Goal: Information Seeking & Learning: Learn about a topic

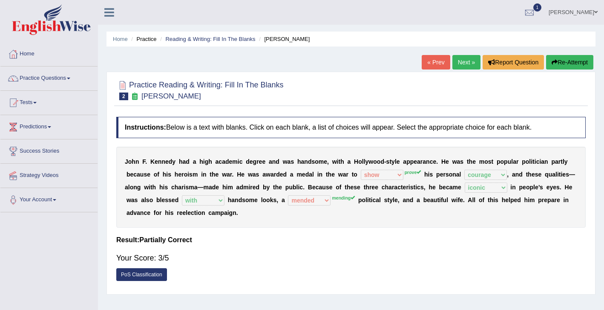
select select "show"
select select "courage"
select select "iconic"
select select "with"
select select "mended"
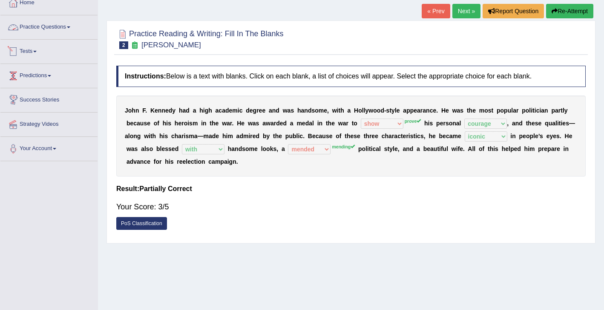
click at [44, 28] on link "Practice Questions" at bounding box center [48, 25] width 97 height 21
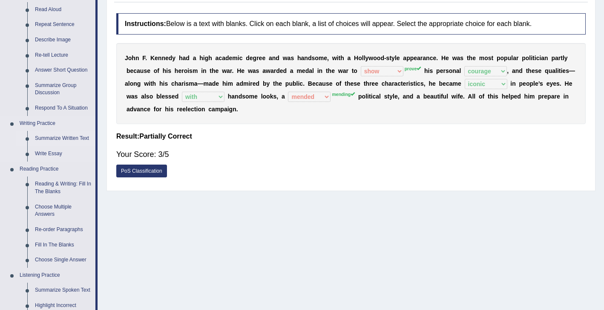
click at [60, 183] on link "Reading & Writing: Fill In The Blanks" at bounding box center [63, 187] width 64 height 23
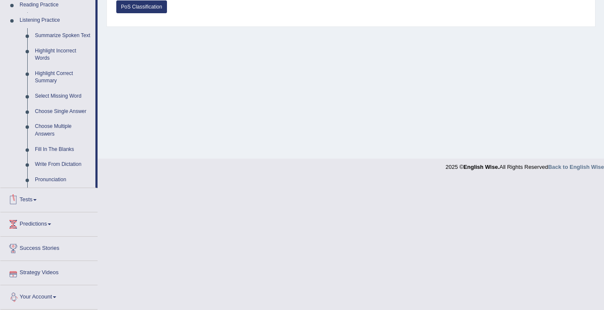
scroll to position [308, 0]
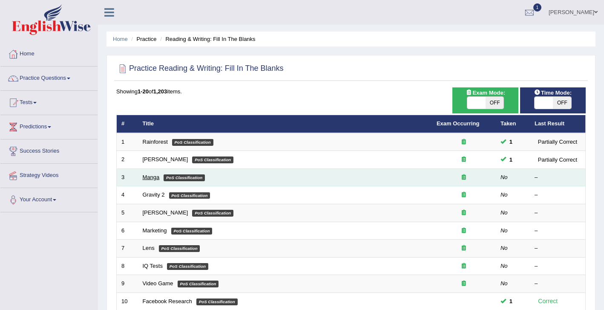
click at [153, 178] on link "Manga" at bounding box center [151, 177] width 17 height 6
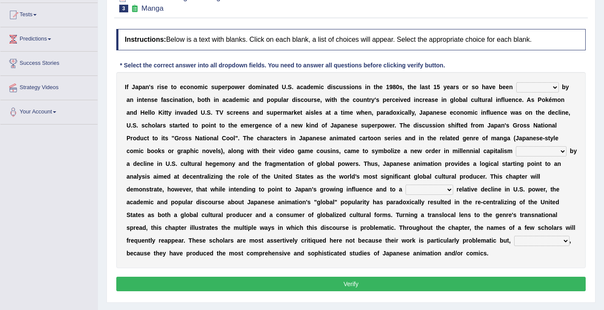
scroll to position [89, 0]
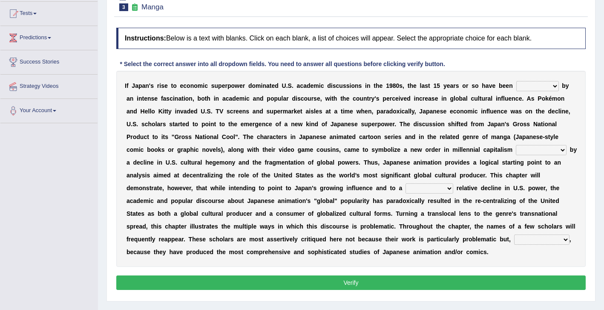
click at [530, 89] on select "marked dedicated made inspired" at bounding box center [537, 86] width 43 height 10
select select "marked"
click at [516, 81] on select "marked dedicated made inspired" at bounding box center [537, 86] width 43 height 10
click at [544, 84] on select "marked dedicated made inspired" at bounding box center [537, 86] width 43 height 10
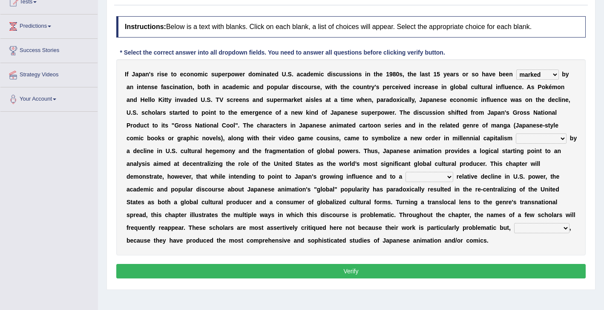
scroll to position [102, 0]
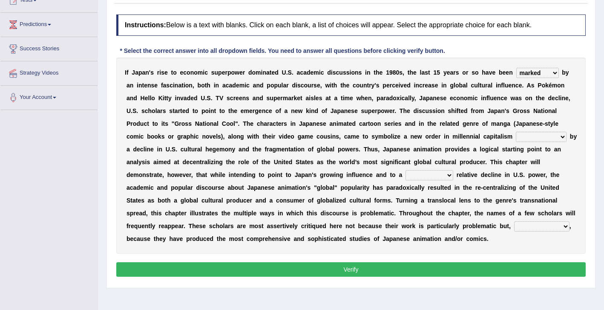
click at [530, 137] on select "pocessed characterized opposed tangled" at bounding box center [541, 137] width 51 height 10
click at [550, 135] on select "pocessed characterized opposed tangled" at bounding box center [541, 137] width 51 height 10
click at [516, 132] on select "pocessed characterized opposed tangled" at bounding box center [541, 137] width 51 height 10
click at [547, 137] on select "pocessed characterized opposed tangled" at bounding box center [541, 137] width 51 height 10
click at [516, 132] on select "pocessed characterized opposed tangled" at bounding box center [541, 137] width 51 height 10
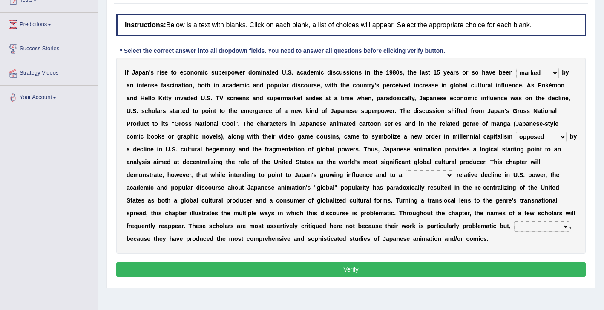
click at [527, 138] on select "pocessed characterized opposed tangled" at bounding box center [541, 137] width 51 height 10
select select "characterized"
click at [516, 132] on select "pocessed characterized opposed tangled" at bounding box center [541, 137] width 51 height 10
click at [429, 178] on select "concomitant discrete proportional legitimate" at bounding box center [430, 175] width 48 height 10
select select "proportional"
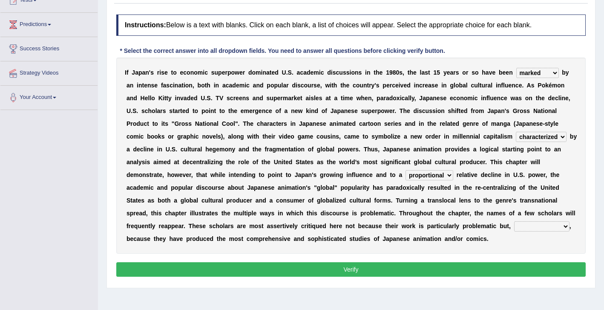
click at [406, 170] on select "concomitant discrete proportional legitimate" at bounding box center [430, 175] width 48 height 10
click at [530, 226] on select "however on the contrary in addition on the whole" at bounding box center [541, 226] width 55 height 10
select select "on the contrary"
click at [514, 221] on select "however on the contrary in addition on the whole" at bounding box center [541, 226] width 55 height 10
click at [472, 265] on button "Verify" at bounding box center [350, 269] width 469 height 14
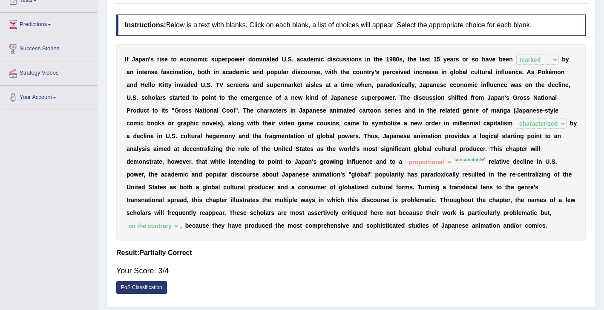
click at [461, 162] on sup "concomitant" at bounding box center [470, 159] width 31 height 5
drag, startPoint x: 461, startPoint y: 158, endPoint x: 476, endPoint y: 158, distance: 15.3
click at [476, 158] on sup "concomitant" at bounding box center [470, 159] width 31 height 5
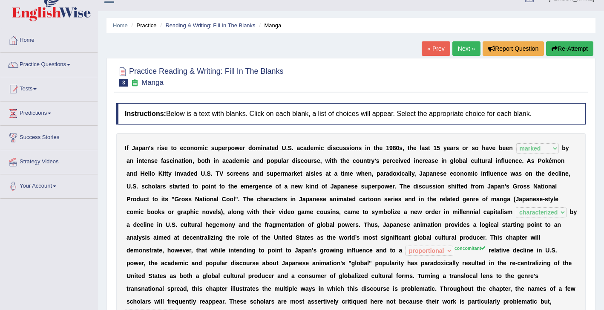
scroll to position [0, 0]
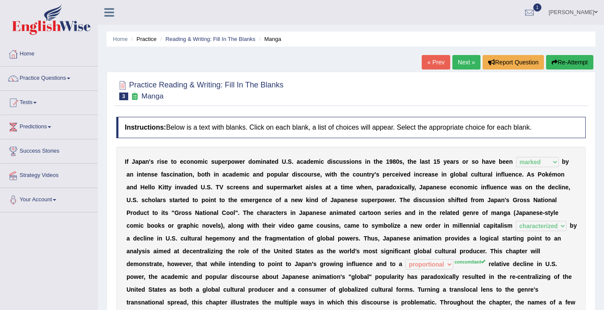
click at [459, 63] on link "Next »" at bounding box center [466, 62] width 28 height 14
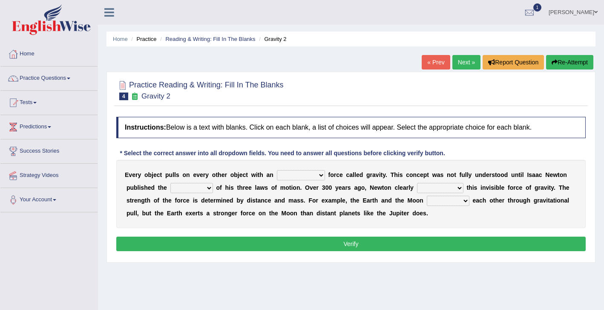
click at [294, 177] on select "invisible unknown unbelievable inconsistent" at bounding box center [301, 175] width 48 height 10
select select "invisible"
click at [277, 170] on select "invisible unknown unbelievable inconsistent" at bounding box center [301, 175] width 48 height 10
click at [185, 189] on select "concept theory method argument" at bounding box center [191, 188] width 43 height 10
select select "theory"
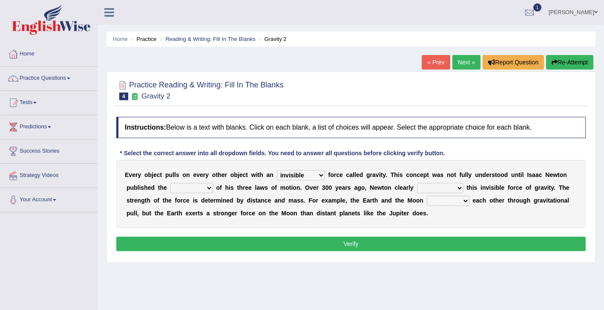
click at [170, 183] on select "concept theory method argument" at bounding box center [191, 188] width 43 height 10
click at [433, 190] on select "explained undermined overturned realized" at bounding box center [440, 188] width 46 height 10
select select "explained"
click at [417, 183] on select "explained undermined overturned realized" at bounding box center [440, 188] width 46 height 10
click at [436, 201] on select "affect spin evade span" at bounding box center [448, 201] width 43 height 10
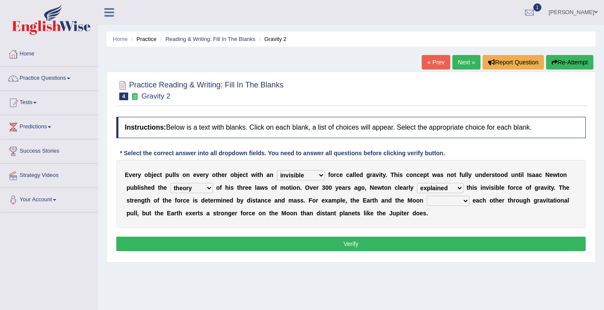
click at [427, 196] on select "affect spin evade span" at bounding box center [448, 201] width 43 height 10
click at [436, 201] on select "affect spin evade span" at bounding box center [448, 201] width 43 height 10
click at [438, 199] on select "affect spin evade span" at bounding box center [448, 201] width 43 height 10
click at [427, 196] on select "affect spin evade span" at bounding box center [448, 201] width 43 height 10
click at [455, 203] on select "affect spin evade span" at bounding box center [448, 201] width 43 height 10
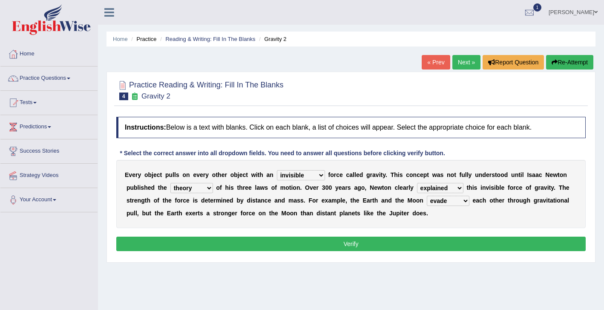
select select "affect"
click at [427, 196] on select "affect spin evade span" at bounding box center [448, 201] width 43 height 10
click at [419, 245] on button "Verify" at bounding box center [350, 243] width 469 height 14
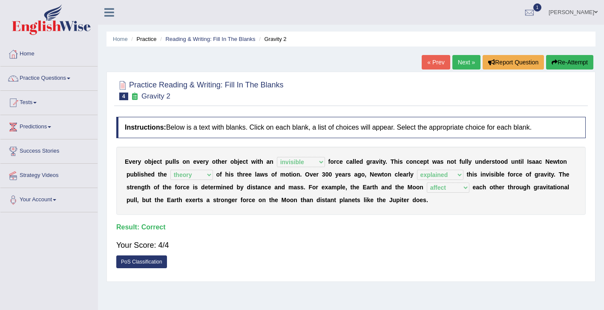
click at [463, 62] on link "Next »" at bounding box center [466, 62] width 28 height 14
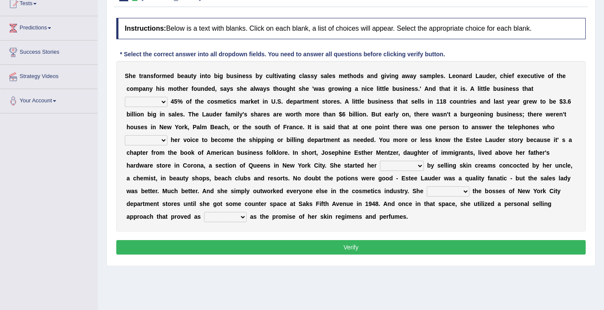
scroll to position [72, 0]
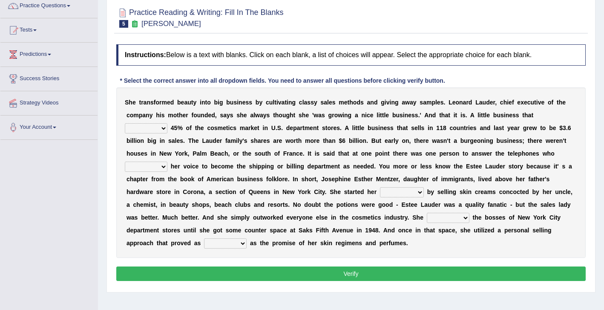
click at [149, 128] on select "has controls makes maintains" at bounding box center [146, 128] width 43 height 10
select select "makes"
click at [125, 123] on select "has controls makes maintains" at bounding box center [146, 128] width 43 height 10
click at [154, 130] on select "has controls makes maintains" at bounding box center [146, 128] width 43 height 10
click at [153, 166] on select "switched changed raised used" at bounding box center [146, 166] width 43 height 10
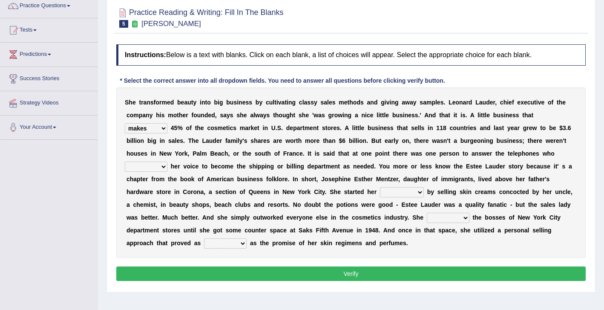
select select "changed"
click at [125, 161] on select "switched changed raised used" at bounding box center [146, 166] width 43 height 10
click at [152, 168] on select "switched changed raised used" at bounding box center [146, 166] width 43 height 10
click at [402, 194] on select "job institute companion enterprise" at bounding box center [402, 192] width 44 height 10
click at [380, 187] on select "job institute companion enterprise" at bounding box center [402, 192] width 44 height 10
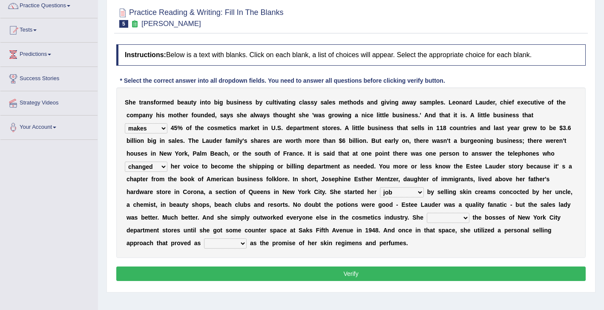
click at [408, 193] on select "job institute companion enterprise" at bounding box center [402, 192] width 44 height 10
click at [407, 194] on select "job institute companion enterprise" at bounding box center [402, 192] width 44 height 10
select select "enterprise"
click at [380, 187] on select "job institute companion enterprise" at bounding box center [402, 192] width 44 height 10
click at [446, 219] on select "stated bridged stalked heaved" at bounding box center [448, 218] width 43 height 10
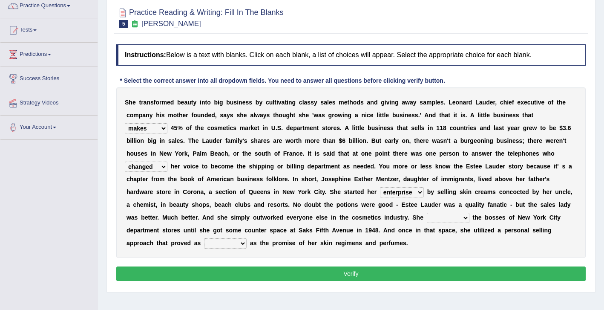
click at [427, 213] on select "stated bridged stalked heaved" at bounding box center [448, 218] width 43 height 10
click at [446, 218] on select "stated bridged stalked heaved" at bounding box center [448, 218] width 43 height 10
click at [457, 222] on select "stated bridged stalked heaved" at bounding box center [448, 218] width 43 height 10
select select "stalked"
click at [427, 213] on select "stated bridged stalked heaved" at bounding box center [448, 218] width 43 height 10
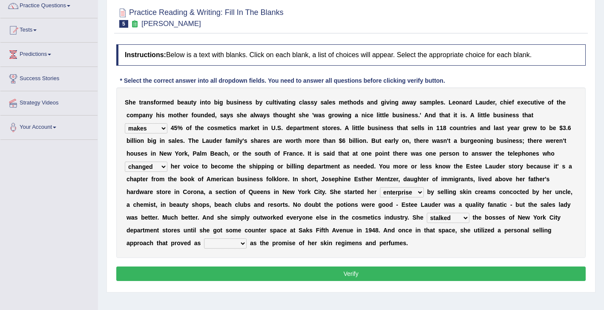
click at [214, 244] on select "potent ruthless potential expensive" at bounding box center [225, 243] width 43 height 10
click at [204, 238] on select "potent ruthless potential expensive" at bounding box center [225, 243] width 43 height 10
click at [230, 245] on select "potent ruthless potential expensive" at bounding box center [225, 243] width 43 height 10
click at [230, 246] on select "potent ruthless potential expensive" at bounding box center [225, 243] width 43 height 10
select select "potent"
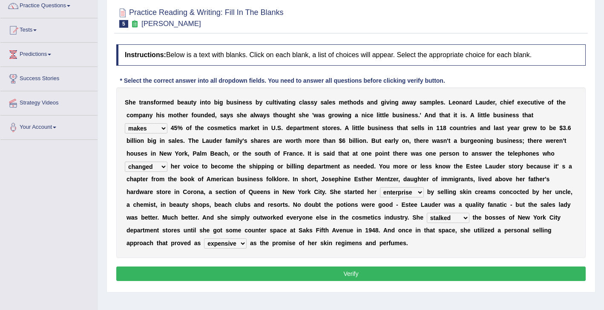
click at [204, 238] on select "potent ruthless potential expensive" at bounding box center [225, 243] width 43 height 10
click at [446, 218] on select "stated bridged stalked heaved" at bounding box center [448, 218] width 43 height 10
click at [449, 215] on select "stated bridged stalked heaved" at bounding box center [448, 218] width 43 height 10
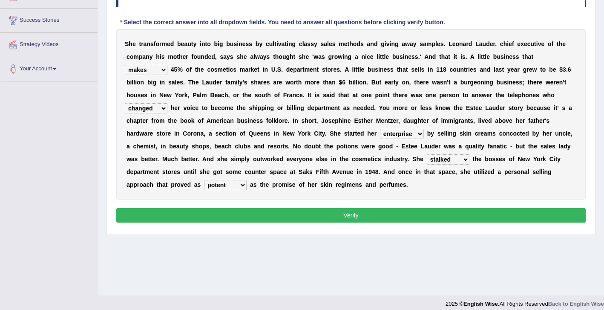
scroll to position [136, 0]
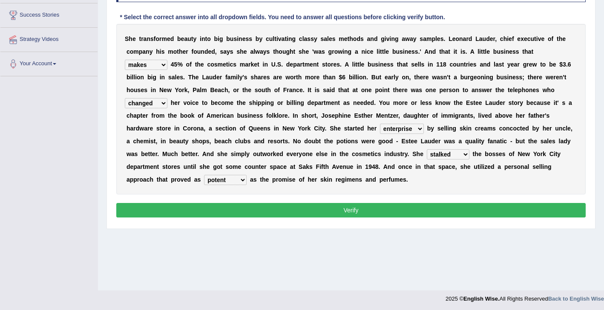
click at [406, 131] on select "job institute companion enterprise" at bounding box center [402, 129] width 44 height 10
select select "job"
click at [380, 124] on select "job institute companion enterprise" at bounding box center [402, 129] width 44 height 10
click at [333, 213] on button "Verify" at bounding box center [350, 210] width 469 height 14
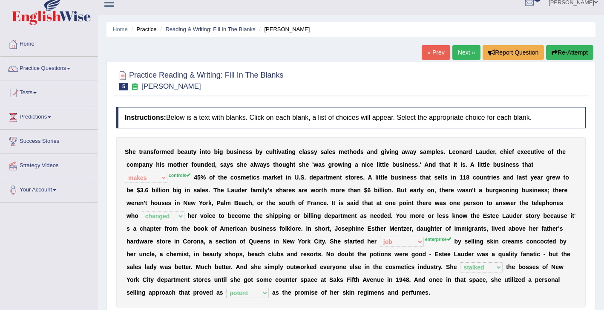
scroll to position [0, 0]
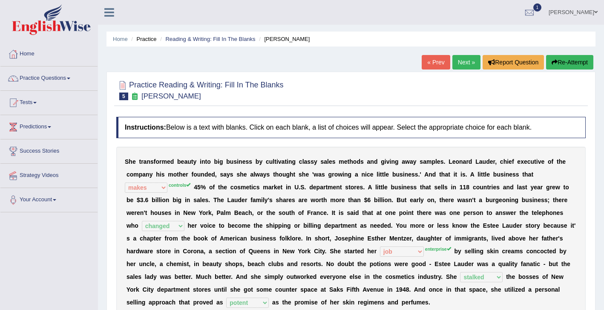
click at [458, 63] on link "Next »" at bounding box center [466, 62] width 28 height 14
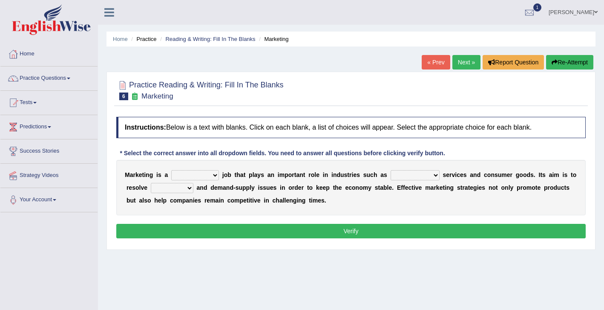
click at [203, 175] on select "professional flexible parochial descriptive" at bounding box center [195, 175] width 48 height 10
select select "professional"
click at [172, 170] on select "professional flexible parochial descriptive" at bounding box center [195, 175] width 48 height 10
click at [401, 175] on select "civil financial conventional foremost" at bounding box center [415, 175] width 49 height 10
click at [391, 170] on select "civil financial conventional foremost" at bounding box center [415, 175] width 49 height 10
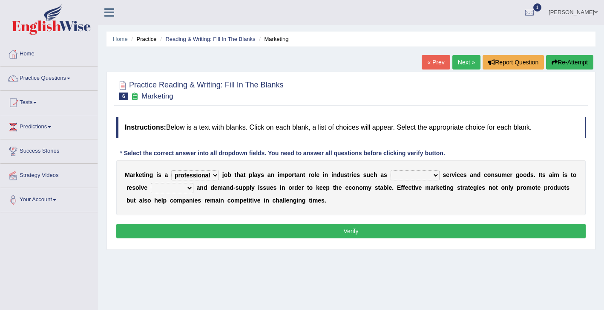
click at [401, 175] on select "civil financial conventional foremost" at bounding box center [415, 175] width 49 height 10
select select "financial"
click at [391, 170] on select "civil financial conventional foremost" at bounding box center [415, 175] width 49 height 10
click at [415, 176] on select "civil financial conventional foremost" at bounding box center [415, 175] width 49 height 10
click at [429, 175] on select "civil financial conventional foremost" at bounding box center [415, 175] width 49 height 10
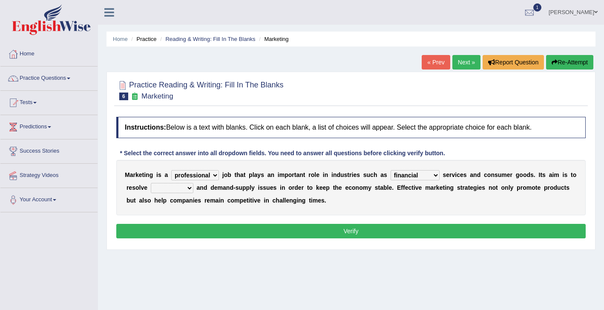
click at [425, 175] on select "civil financial conventional foremost" at bounding box center [415, 175] width 49 height 10
click at [391, 170] on select "civil financial conventional foremost" at bounding box center [415, 175] width 49 height 10
click at [199, 171] on select "professional flexible parochial descriptive" at bounding box center [195, 175] width 48 height 10
click at [172, 170] on select "professional flexible parochial descriptive" at bounding box center [195, 175] width 48 height 10
click at [183, 192] on select "imbalance excess symmetry budget" at bounding box center [172, 188] width 43 height 10
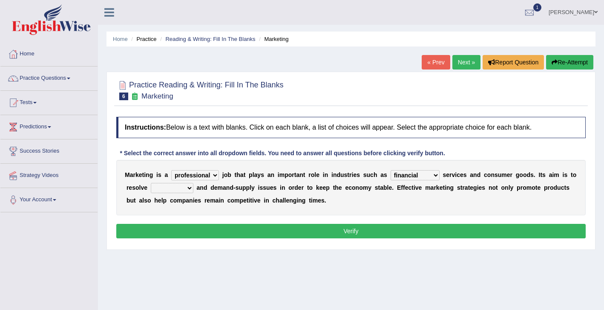
select select "imbalance"
click at [151, 183] on select "imbalance excess symmetry budget" at bounding box center [172, 188] width 43 height 10
click at [179, 190] on select "imbalance excess symmetry budget" at bounding box center [172, 188] width 43 height 10
click at [151, 183] on select "imbalance excess symmetry budget" at bounding box center [172, 188] width 43 height 10
click at [173, 190] on select "imbalance excess symmetry budget" at bounding box center [172, 188] width 43 height 10
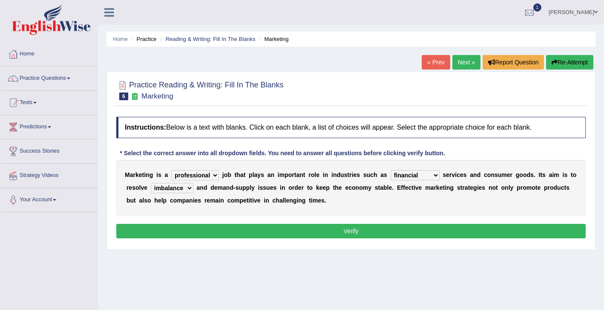
click at [255, 230] on button "Verify" at bounding box center [350, 231] width 469 height 14
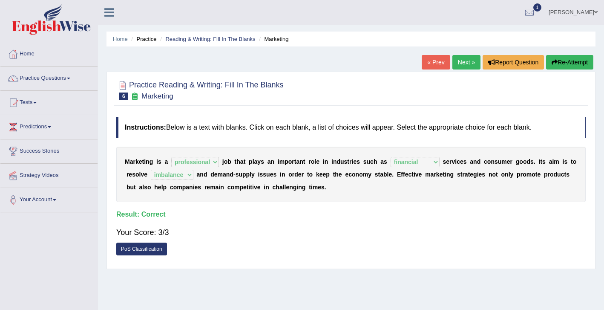
click at [460, 66] on link "Next »" at bounding box center [466, 62] width 28 height 14
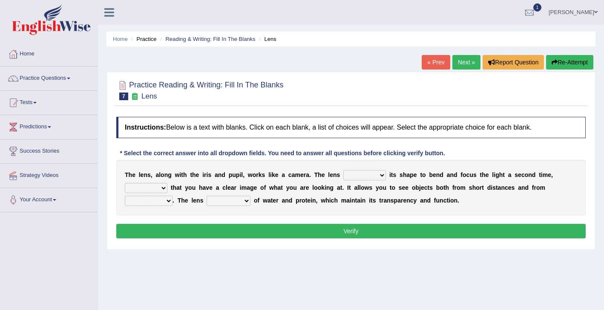
click at [355, 174] on select "adjusts shows selects presents" at bounding box center [364, 175] width 43 height 10
select select "adjusts"
click at [343, 170] on select "adjusts shows selects presents" at bounding box center [364, 175] width 43 height 10
click at [357, 176] on select "adjusts shows selects presents" at bounding box center [364, 175] width 43 height 10
click at [162, 186] on select "ensures to ensure ensure ensured" at bounding box center [146, 188] width 43 height 10
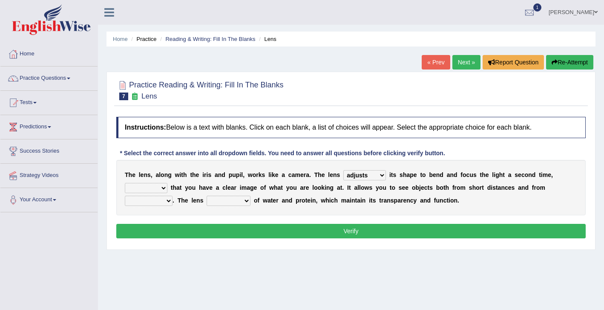
select select "to ensure"
click at [125, 183] on select "ensures to ensure ensure ensured" at bounding box center [146, 188] width 43 height 10
click at [170, 200] on select "far away in between further apart all along" at bounding box center [149, 201] width 48 height 10
select select "far away"
click at [125, 196] on select "far away in between further apart all along" at bounding box center [149, 201] width 48 height 10
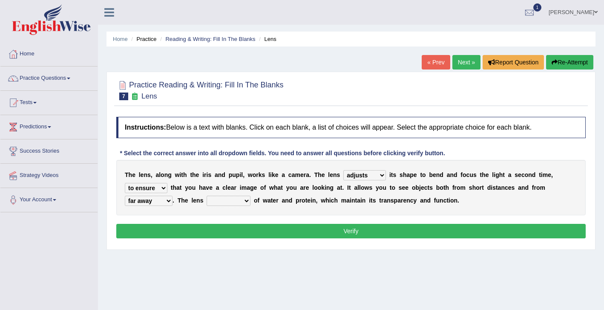
click at [224, 201] on select "constitutes comprises composes consists" at bounding box center [229, 201] width 44 height 10
select select "constitutes"
click at [207, 196] on select "constitutes comprises composes consists" at bounding box center [229, 201] width 44 height 10
click at [242, 227] on button "Verify" at bounding box center [350, 231] width 469 height 14
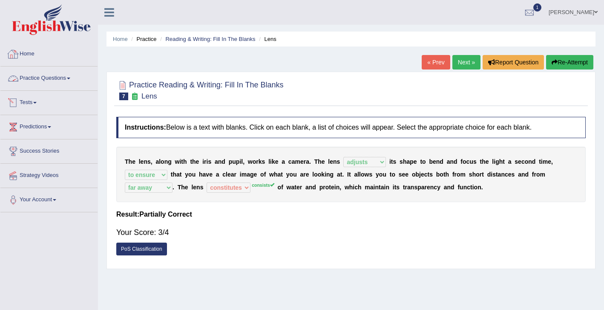
click at [32, 102] on link "Tests" at bounding box center [48, 101] width 97 height 21
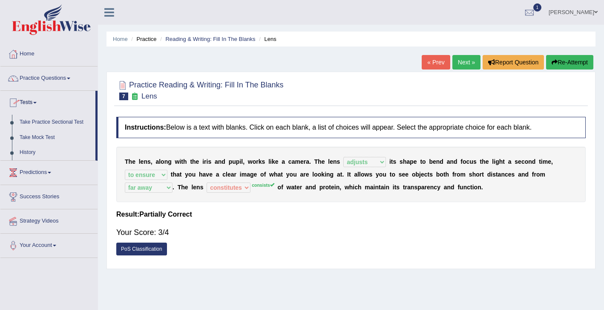
click at [40, 84] on link "Practice Questions" at bounding box center [48, 76] width 97 height 21
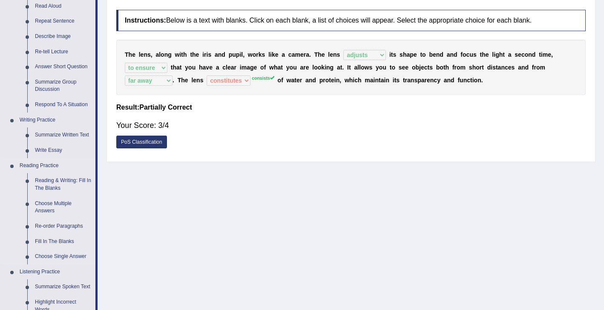
scroll to position [109, 0]
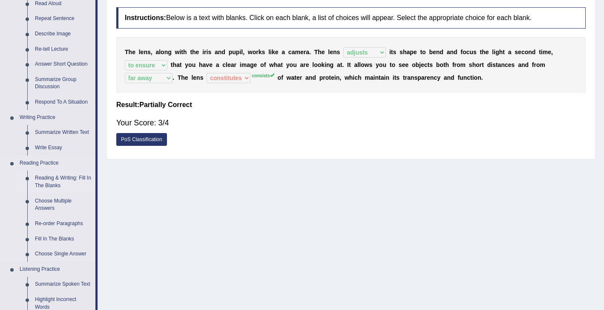
click at [53, 180] on link "Reading & Writing: Fill In The Blanks" at bounding box center [63, 181] width 64 height 23
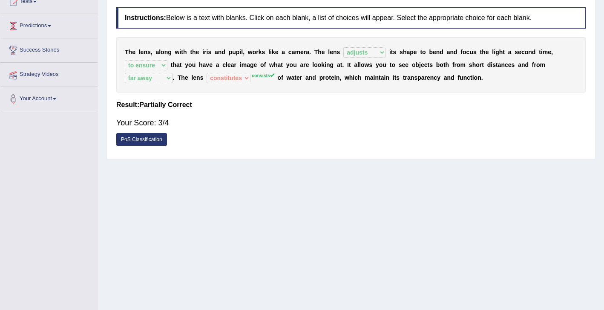
scroll to position [138, 0]
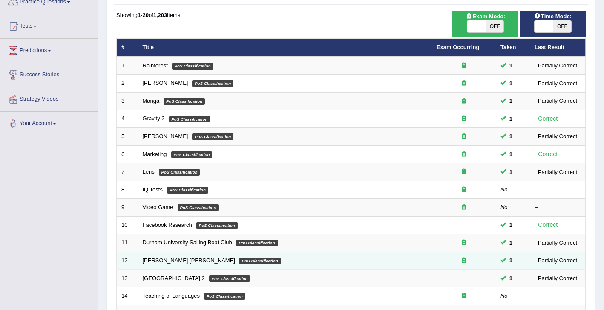
scroll to position [77, 0]
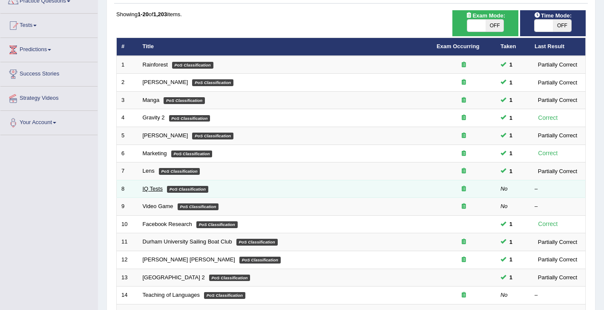
click at [151, 187] on link "IQ Tests" at bounding box center [153, 188] width 20 height 6
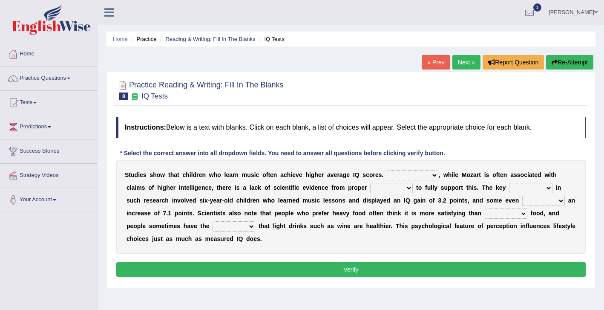
click at [403, 175] on select "However Therefore Consequently While" at bounding box center [413, 175] width 52 height 10
click at [402, 174] on select "However Therefore Consequently While" at bounding box center [413, 175] width 52 height 10
select select "However"
click at [387, 170] on select "However Therefore Consequently While" at bounding box center [413, 175] width 52 height 10
click at [392, 189] on select "test tests testing tested" at bounding box center [391, 188] width 43 height 10
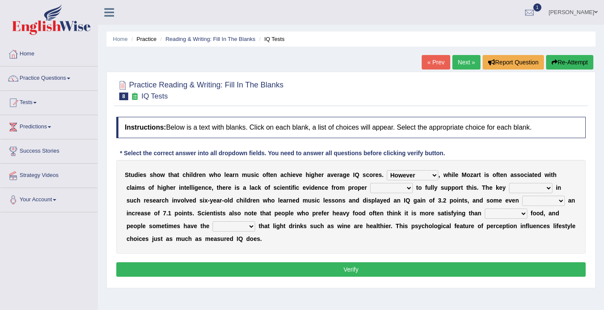
click at [370, 183] on select "test tests testing tested" at bounding box center [391, 188] width 43 height 10
click at [392, 189] on select "test tests testing tested" at bounding box center [391, 188] width 43 height 10
select select "tests"
click at [370, 183] on select "test tests testing tested" at bounding box center [391, 188] width 43 height 10
click at [394, 187] on select "test tests testing tested" at bounding box center [391, 188] width 43 height 10
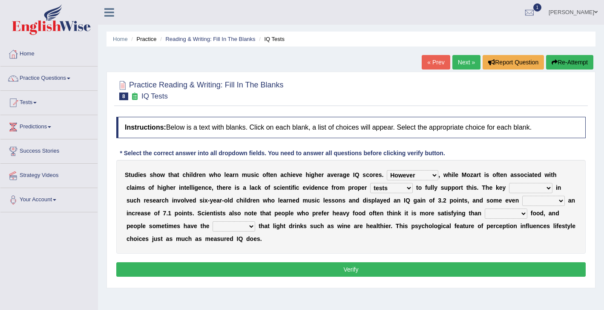
click at [389, 187] on select "test tests testing tested" at bounding box center [391, 188] width 43 height 10
click at [370, 183] on select "test tests testing tested" at bounding box center [391, 188] width 43 height 10
click at [523, 188] on select "process goal implication odd" at bounding box center [530, 188] width 43 height 10
click at [532, 186] on select "process goal implication odd" at bounding box center [530, 188] width 43 height 10
select select "implication"
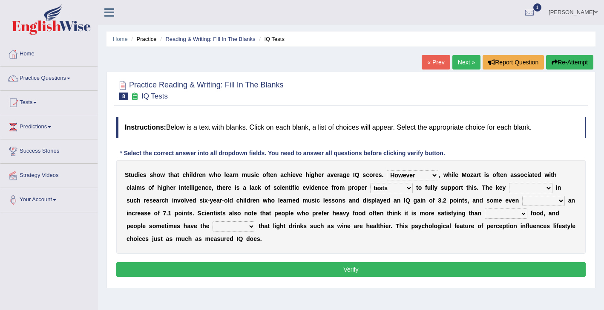
click at [509, 183] on select "process goal implication odd" at bounding box center [530, 188] width 43 height 10
click at [522, 200] on select "exhibited taught learned threatened" at bounding box center [543, 201] width 43 height 10
select select "exhibited"
click at [522, 196] on select "exhibited taught learned threatened" at bounding box center [543, 201] width 43 height 10
click at [527, 201] on select "exhibited taught learned threatened" at bounding box center [543, 201] width 43 height 10
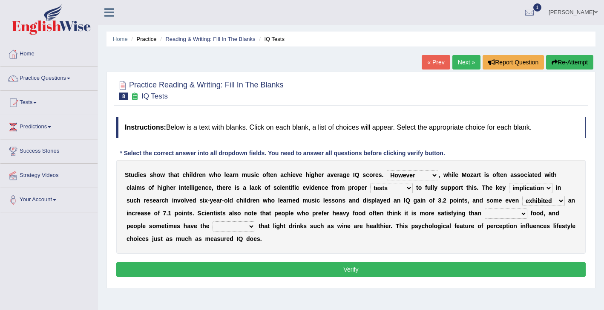
click at [549, 187] on select "process goal implication odd" at bounding box center [530, 188] width 43 height 10
click at [509, 183] on select "process goal implication odd" at bounding box center [530, 188] width 43 height 10
click at [497, 213] on select "choosy lighter cushiony spooky" at bounding box center [506, 213] width 43 height 10
select select "lighter"
click at [485, 208] on select "choosy lighter cushiony spooky" at bounding box center [506, 213] width 43 height 10
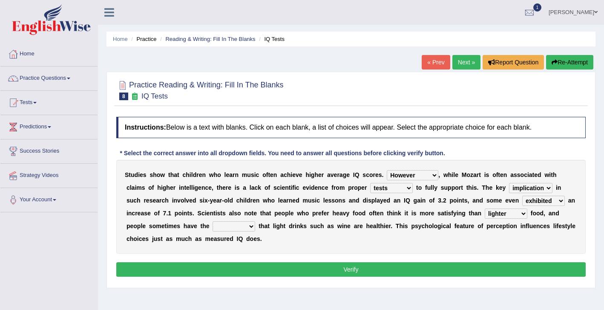
click at [233, 225] on select "illusion sight anecdote intention" at bounding box center [234, 226] width 43 height 10
click at [233, 227] on select "illusion sight anecdote intention" at bounding box center [234, 226] width 43 height 10
select select "illusion"
click at [213, 221] on select "illusion sight anecdote intention" at bounding box center [234, 226] width 43 height 10
click at [247, 225] on select "illusion sight anecdote intention" at bounding box center [234, 226] width 43 height 10
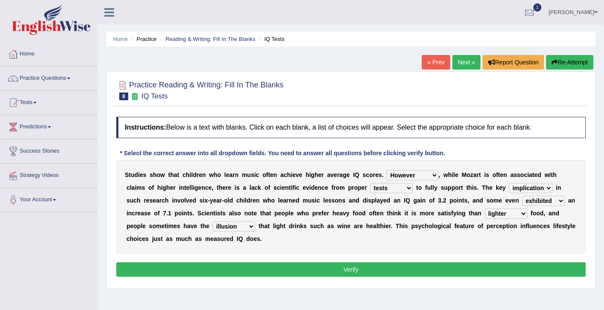
click at [249, 226] on select "illusion sight anecdote intention" at bounding box center [234, 226] width 43 height 10
click at [289, 267] on button "Verify" at bounding box center [350, 269] width 469 height 14
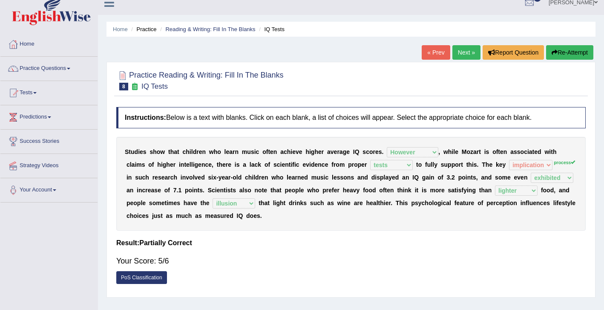
scroll to position [7, 0]
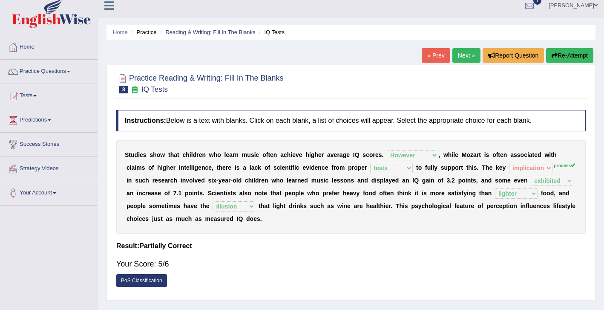
click at [463, 55] on link "Next »" at bounding box center [466, 55] width 28 height 14
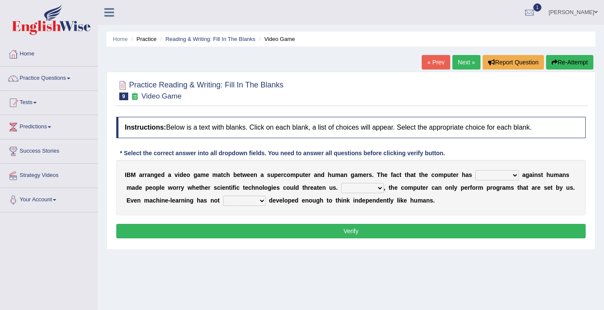
click at [487, 177] on select "competed fought acted challenged" at bounding box center [496, 175] width 43 height 10
click at [478, 170] on select "competed fought acted challenged" at bounding box center [496, 175] width 43 height 10
click at [491, 175] on select "competed fought acted challenged" at bounding box center [496, 175] width 43 height 10
select select "competed"
click at [478, 170] on select "competed fought acted challenged" at bounding box center [496, 175] width 43 height 10
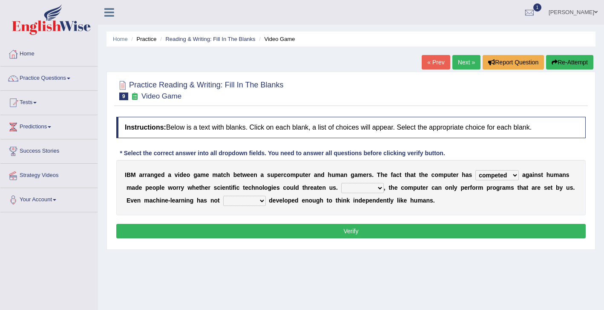
click at [493, 175] on select "competed fought acted challenged" at bounding box center [496, 175] width 43 height 10
click at [478, 170] on select "competed fought acted challenged" at bounding box center [496, 175] width 43 height 10
click at [363, 189] on select "Moreover However Thus So" at bounding box center [362, 188] width 43 height 10
click at [356, 189] on select "Moreover However Thus So" at bounding box center [362, 188] width 43 height 10
select select "However"
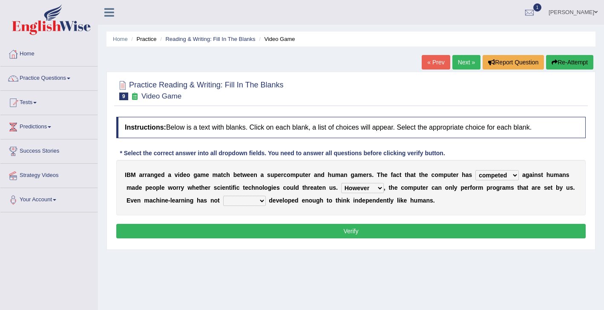
click at [341, 183] on select "Moreover However Thus So" at bounding box center [362, 188] width 43 height 10
click at [246, 201] on select "yet still only just" at bounding box center [244, 201] width 43 height 10
select select "yet"
click at [223, 196] on select "yet still only just" at bounding box center [244, 201] width 43 height 10
click at [282, 230] on button "Verify" at bounding box center [350, 231] width 469 height 14
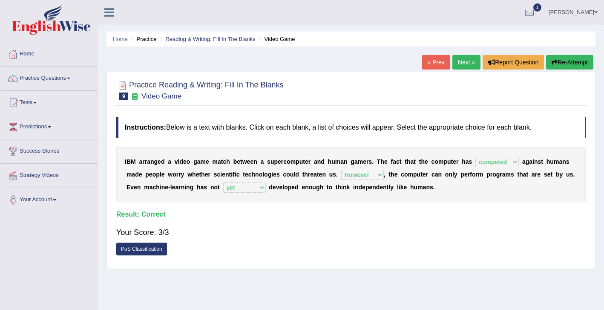
click at [462, 61] on link "Next »" at bounding box center [466, 62] width 28 height 14
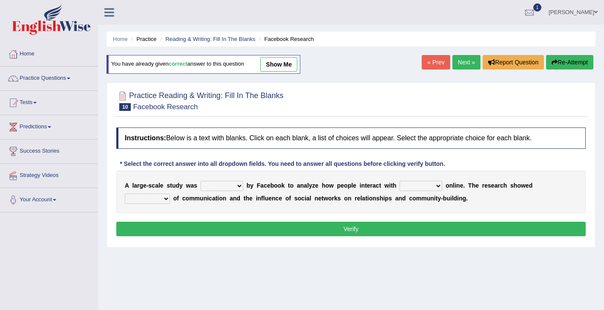
click at [236, 185] on select "surveyed had asked made" at bounding box center [222, 186] width 43 height 10
select select "made"
click at [201, 181] on select "surveyed had asked made" at bounding box center [222, 186] width 43 height 10
click at [420, 187] on select "together all each other another" at bounding box center [421, 186] width 43 height 10
select select "each other"
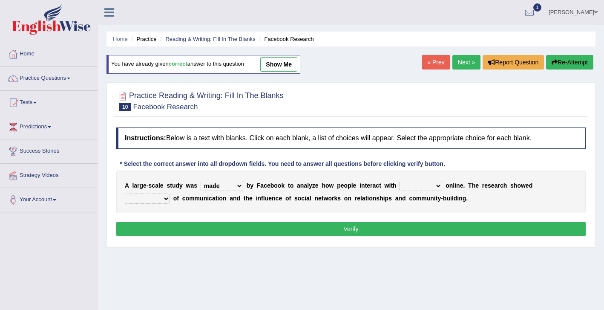
click at [400, 181] on select "together all each other another" at bounding box center [421, 186] width 43 height 10
click at [165, 199] on select "advantages standards fellowships patterns" at bounding box center [147, 198] width 45 height 10
select select "patterns"
click at [125, 193] on select "advantages standards fellowships patterns" at bounding box center [147, 198] width 45 height 10
click at [213, 225] on button "Verify" at bounding box center [350, 229] width 469 height 14
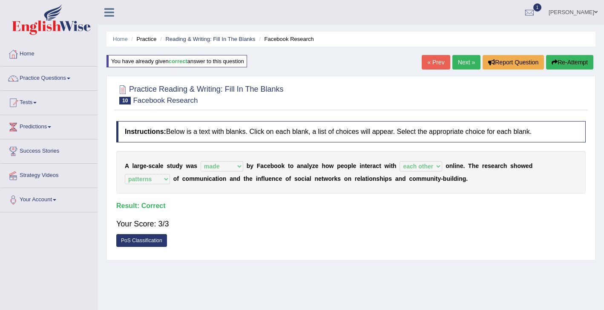
click at [465, 69] on link "Next »" at bounding box center [466, 62] width 28 height 14
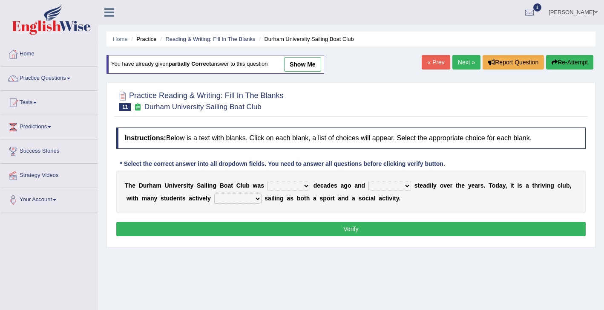
click at [285, 189] on select "found fund founded find" at bounding box center [289, 186] width 43 height 10
select select "founded"
click at [268, 181] on select "found fund founded find" at bounding box center [289, 186] width 43 height 10
click at [395, 187] on select "grow growing has grown grown" at bounding box center [389, 186] width 43 height 10
select select "has grown"
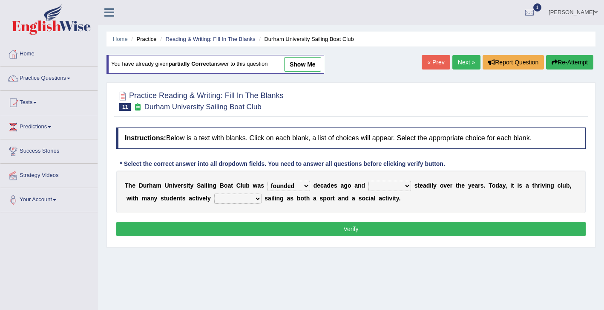
click at [368, 181] on select "grow growing has grown grown" at bounding box center [389, 186] width 43 height 10
click at [233, 199] on select "enjoy enjoyed are enjoying enjoying" at bounding box center [237, 198] width 47 height 10
select select "enjoying"
click at [214, 193] on select "enjoy enjoyed are enjoying enjoying" at bounding box center [237, 198] width 47 height 10
click at [257, 225] on button "Verify" at bounding box center [350, 229] width 469 height 14
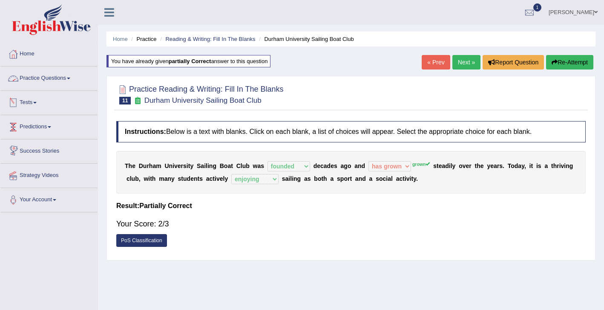
click at [37, 81] on link "Practice Questions" at bounding box center [48, 76] width 97 height 21
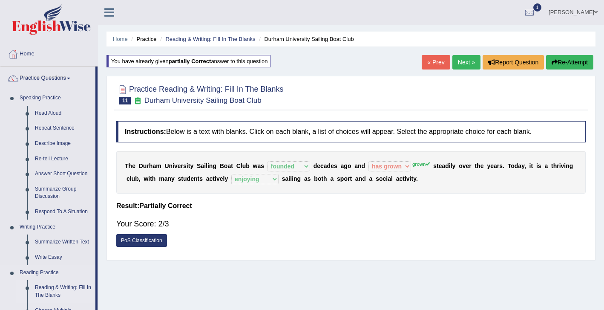
click at [68, 284] on link "Reading & Writing: Fill In The Blanks" at bounding box center [63, 291] width 64 height 23
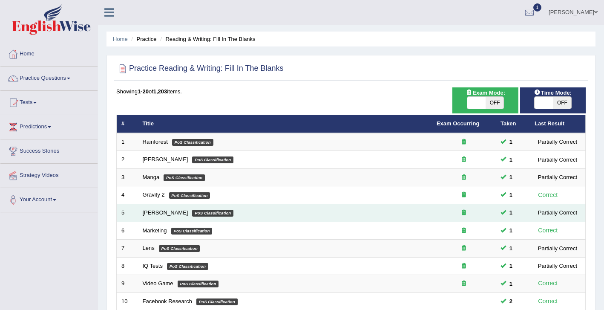
click at [506, 213] on span at bounding box center [504, 212] width 6 height 6
click at [463, 213] on icon at bounding box center [464, 213] width 4 height 6
click at [506, 215] on span "1" at bounding box center [511, 212] width 10 height 9
click at [502, 212] on span at bounding box center [504, 212] width 6 height 6
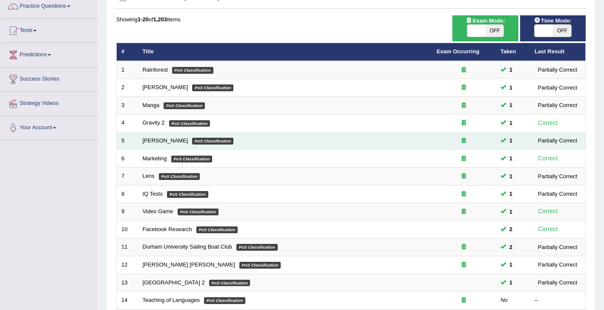
scroll to position [78, 0]
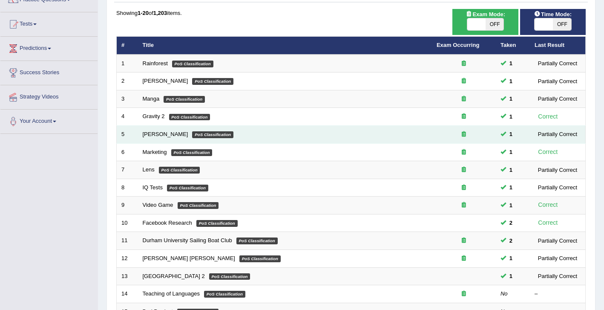
click at [549, 141] on td "Partially Correct" at bounding box center [558, 135] width 56 height 18
click at [168, 133] on link "Estee Lauder" at bounding box center [166, 134] width 46 height 6
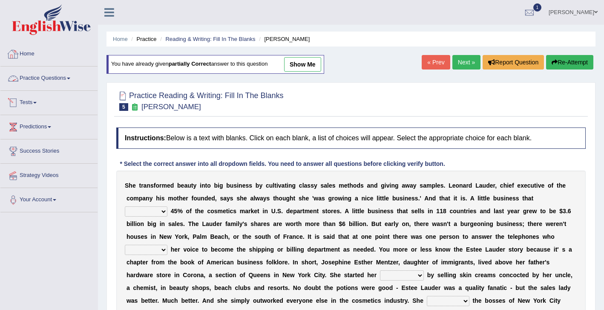
click at [37, 56] on link "Home" at bounding box center [48, 52] width 97 height 21
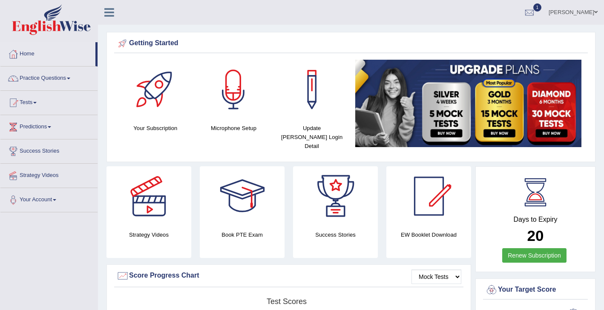
click at [109, 12] on icon at bounding box center [109, 12] width 10 height 11
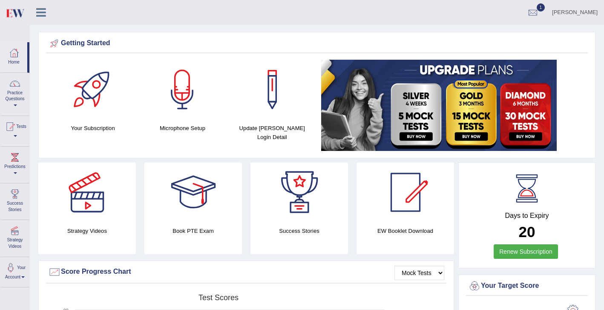
click at [42, 13] on icon at bounding box center [41, 12] width 10 height 11
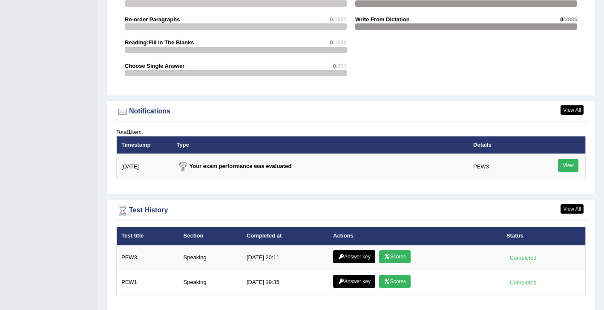
scroll to position [966, 0]
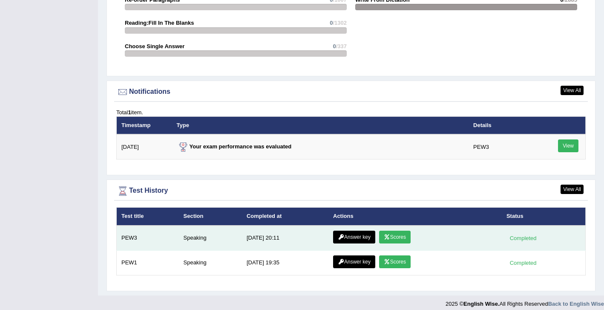
click at [360, 230] on link "Answer key" at bounding box center [354, 236] width 42 height 13
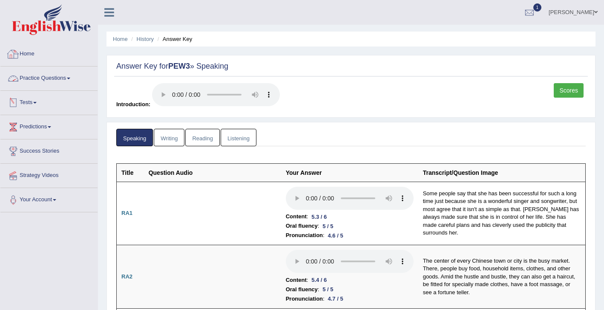
click at [30, 58] on link "Home" at bounding box center [48, 52] width 97 height 21
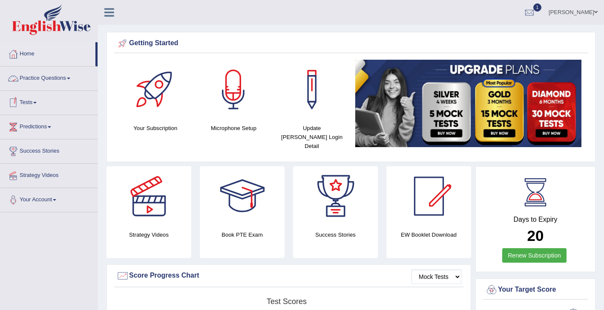
click at [39, 78] on link "Practice Questions" at bounding box center [48, 76] width 97 height 21
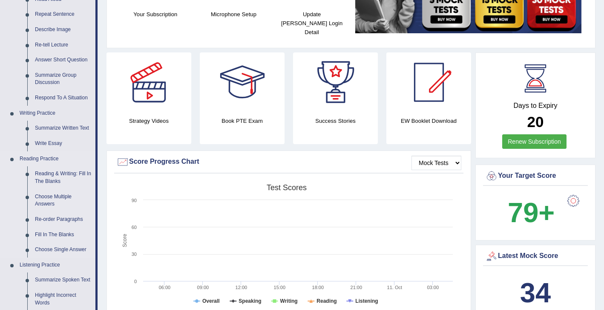
scroll to position [129, 0]
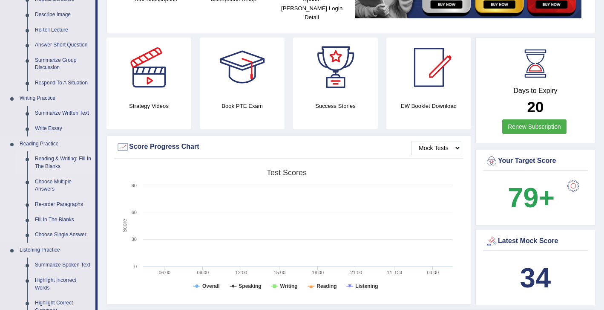
click at [62, 156] on link "Reading & Writing: Fill In The Blanks" at bounding box center [63, 162] width 64 height 23
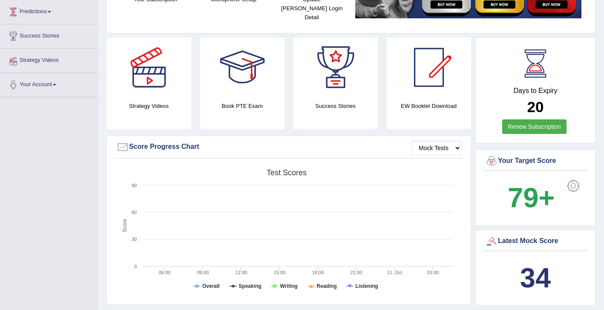
scroll to position [157, 0]
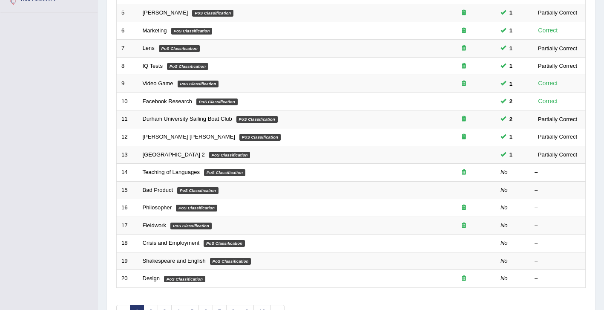
scroll to position [201, 0]
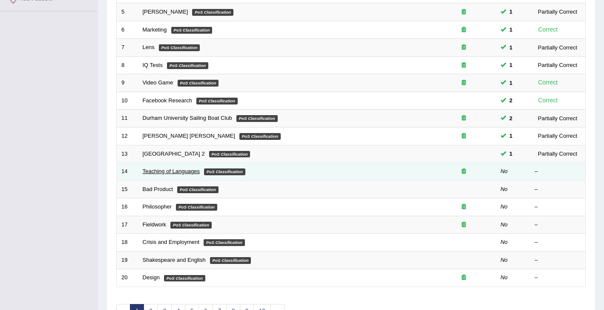
click at [177, 173] on link "Teaching of Languages" at bounding box center [171, 171] width 57 height 6
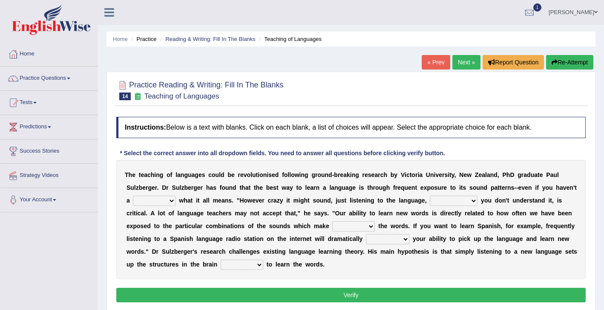
click at [164, 201] on select "dew claw clue due" at bounding box center [154, 201] width 43 height 10
select select "clue"
click at [133, 196] on select "dew claw clue due" at bounding box center [154, 201] width 43 height 10
click at [159, 202] on select "dew claw clue due" at bounding box center [154, 201] width 43 height 10
click at [162, 202] on select "dew claw clue due" at bounding box center [154, 201] width 43 height 10
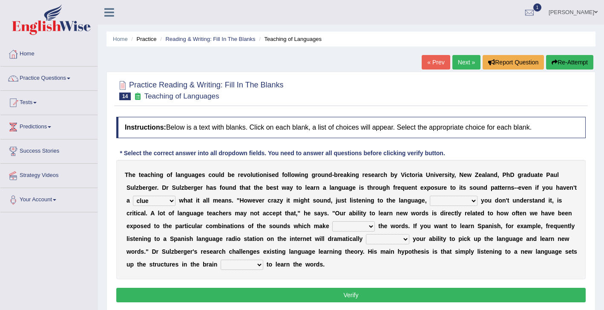
click at [456, 201] on select "but also all together even though if so" at bounding box center [454, 201] width 48 height 10
click at [430, 196] on select "but also all together even though if so" at bounding box center [454, 201] width 48 height 10
click at [462, 197] on select "but also all together even though if so" at bounding box center [454, 201] width 48 height 10
select select "even though"
click at [430, 196] on select "but also all together even though if so" at bounding box center [454, 201] width 48 height 10
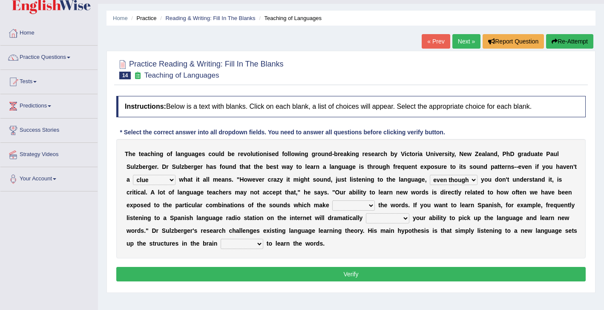
scroll to position [24, 0]
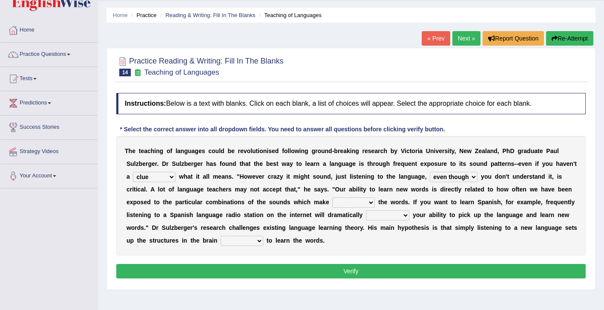
click at [342, 202] on select "down up of on" at bounding box center [353, 202] width 43 height 10
select select "up"
click at [332, 197] on select "down up of on" at bounding box center [353, 202] width 43 height 10
click at [377, 217] on select "evaluate exaggerate describe boost" at bounding box center [387, 215] width 43 height 10
select select "boost"
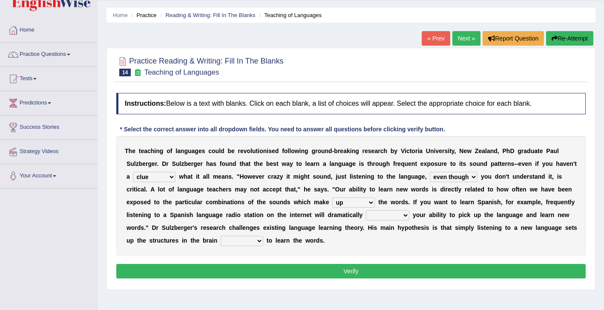
click at [366, 210] on select "evaluate exaggerate describe boost" at bounding box center [387, 215] width 43 height 10
click at [237, 241] on select "requiring required directed to require" at bounding box center [242, 241] width 43 height 10
click at [221, 236] on select "requiring required directed to require" at bounding box center [242, 241] width 43 height 10
click at [240, 240] on select "requiring required directed to require" at bounding box center [242, 241] width 43 height 10
click at [241, 238] on select "requiring required directed to require" at bounding box center [242, 241] width 43 height 10
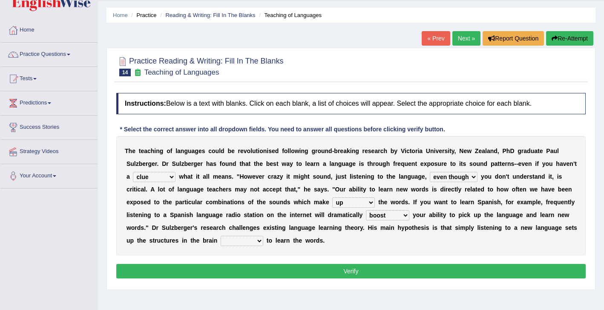
select select "required"
click at [221, 236] on select "requiring required directed to require" at bounding box center [242, 241] width 43 height 10
click at [289, 269] on button "Verify" at bounding box center [350, 271] width 469 height 14
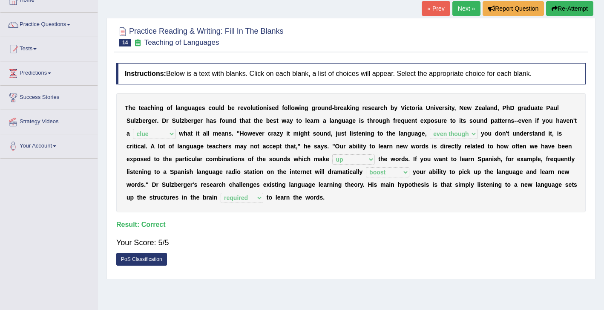
scroll to position [0, 0]
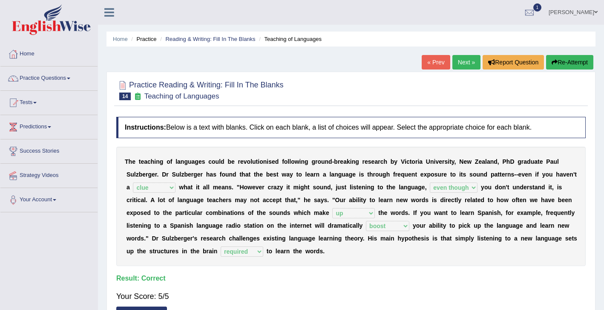
click at [460, 63] on link "Next »" at bounding box center [466, 62] width 28 height 14
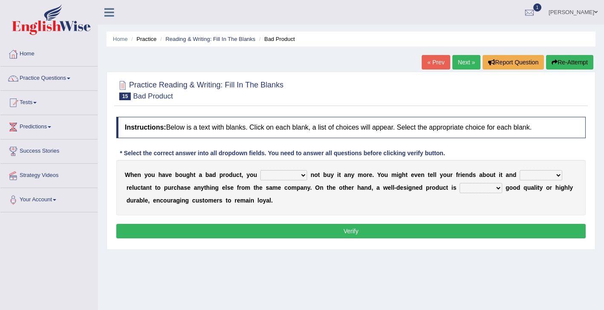
click at [285, 178] on select "would have should have should" at bounding box center [283, 175] width 47 height 10
select select "would"
click at [260, 170] on select "would have should have should" at bounding box center [283, 175] width 47 height 10
click at [523, 176] on select "is are be being" at bounding box center [541, 175] width 43 height 10
click at [520, 170] on select "is are be being" at bounding box center [541, 175] width 43 height 10
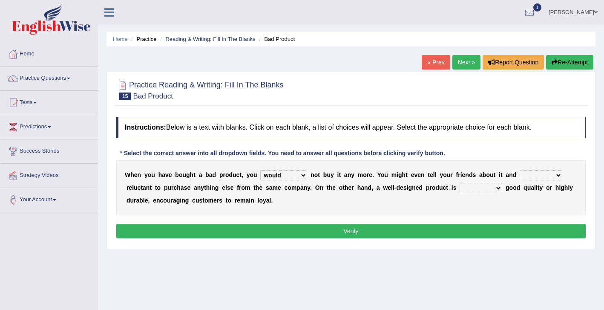
click at [522, 176] on select "is are be being" at bounding box center [541, 175] width 43 height 10
select select "be"
click at [520, 170] on select "is are be being" at bounding box center [541, 175] width 43 height 10
click at [535, 176] on select "is are be being" at bounding box center [541, 175] width 43 height 10
click at [468, 189] on select "both also neither either" at bounding box center [481, 188] width 43 height 10
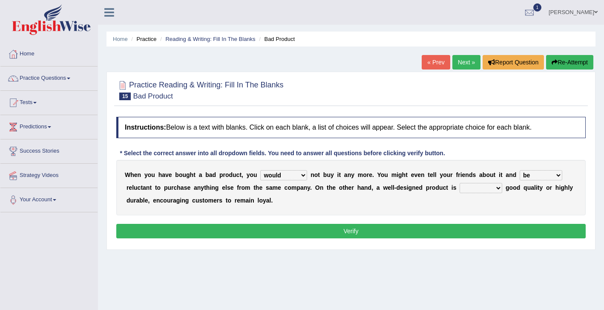
click at [476, 190] on select "both also neither either" at bounding box center [481, 188] width 43 height 10
click at [460, 183] on select "both also neither either" at bounding box center [481, 188] width 43 height 10
click at [480, 190] on select "both also neither either" at bounding box center [481, 188] width 43 height 10
click at [487, 188] on select "both also neither either" at bounding box center [481, 188] width 43 height 10
select select "either"
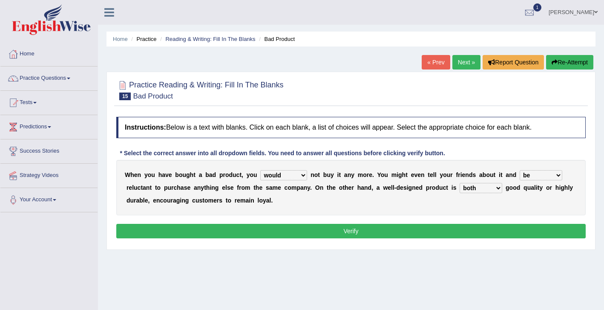
click at [460, 183] on select "both also neither either" at bounding box center [481, 188] width 43 height 10
click at [463, 231] on button "Verify" at bounding box center [350, 231] width 469 height 14
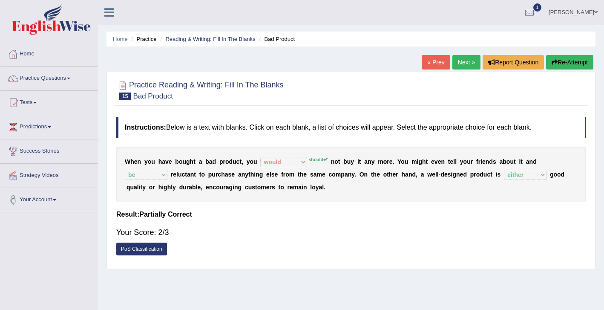
click at [458, 65] on link "Next »" at bounding box center [466, 62] width 28 height 14
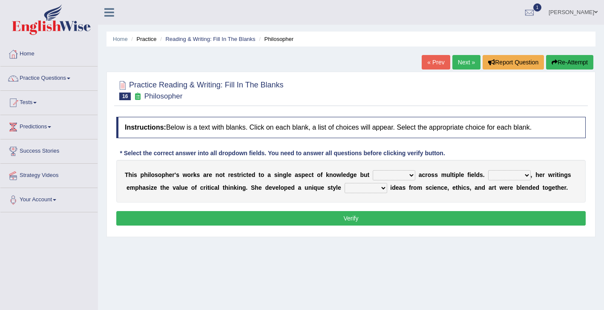
click at [394, 176] on select "constrain contain assemble extend" at bounding box center [394, 175] width 43 height 10
select select "extend"
click at [373, 170] on select "constrain contain assemble extend" at bounding box center [394, 175] width 43 height 10
click at [403, 177] on select "constrain contain assemble extend" at bounding box center [394, 175] width 43 height 10
click at [509, 173] on select "Rather So Moreover Likely" at bounding box center [509, 175] width 43 height 10
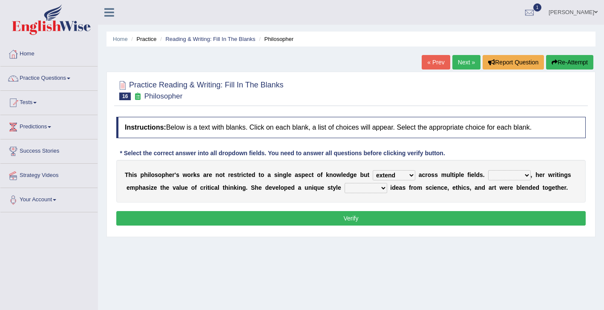
select select "Moreover"
click at [488, 170] on select "Rather So Moreover Likely" at bounding box center [509, 175] width 43 height 10
click at [364, 189] on select "in that that which in which" at bounding box center [366, 188] width 43 height 10
click at [345, 183] on select "in that that which in which" at bounding box center [366, 188] width 43 height 10
click at [359, 186] on select "in that that which in which" at bounding box center [366, 188] width 43 height 10
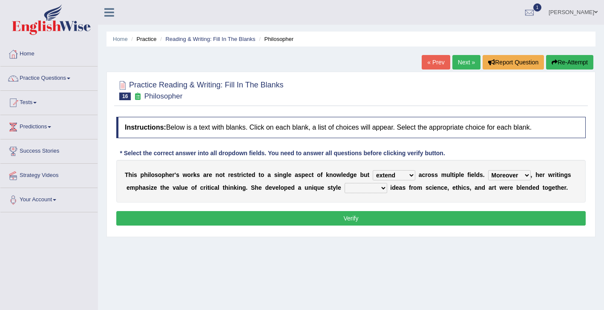
select select "in which"
click at [345, 183] on select "in that that which in which" at bounding box center [366, 188] width 43 height 10
click at [364, 218] on button "Verify" at bounding box center [350, 218] width 469 height 14
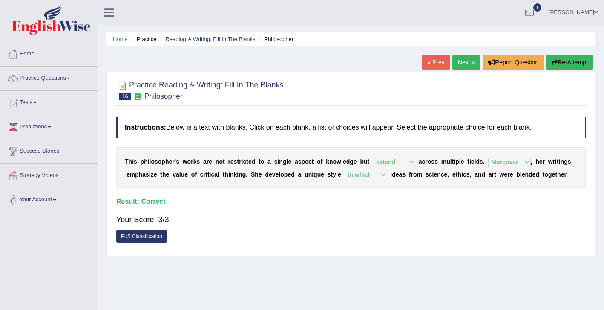
click at [462, 64] on link "Next »" at bounding box center [466, 62] width 28 height 14
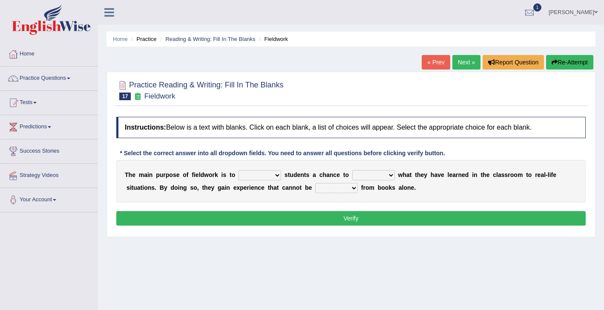
click at [290, 215] on button "Verify" at bounding box center [350, 218] width 469 height 14
click at [272, 175] on select "resemble stow rave offer" at bounding box center [260, 175] width 43 height 10
select select "offer"
click at [239, 170] on select "resemble stow rave offer" at bounding box center [260, 175] width 43 height 10
click at [378, 175] on select "compare align apply dismount" at bounding box center [373, 175] width 43 height 10
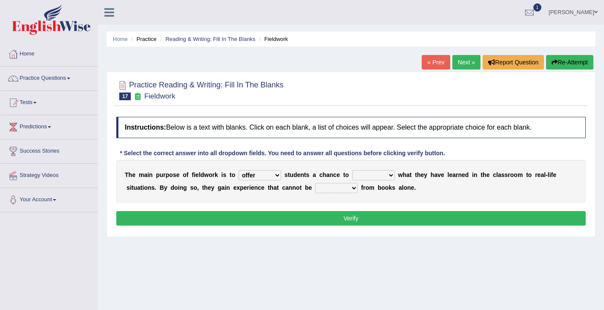
select select "apply"
click at [352, 170] on select "compare align apply dismount" at bounding box center [373, 175] width 43 height 10
click at [327, 189] on select "originated prepared obtained touted" at bounding box center [336, 188] width 43 height 10
select select "obtained"
click at [315, 183] on select "originated prepared obtained touted" at bounding box center [336, 188] width 43 height 10
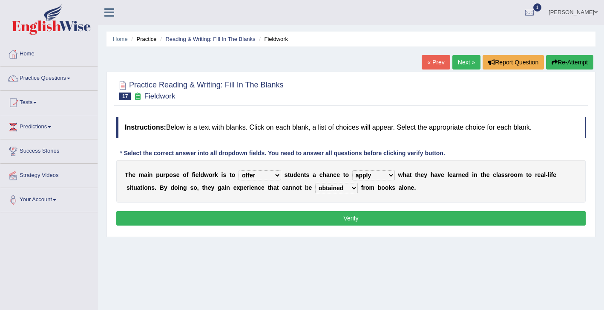
click at [339, 218] on button "Verify" at bounding box center [350, 218] width 469 height 14
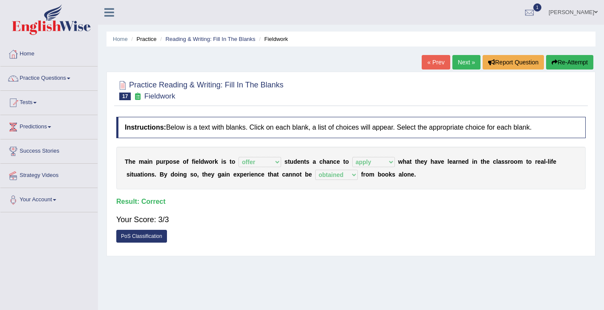
click at [463, 66] on link "Next »" at bounding box center [466, 62] width 28 height 14
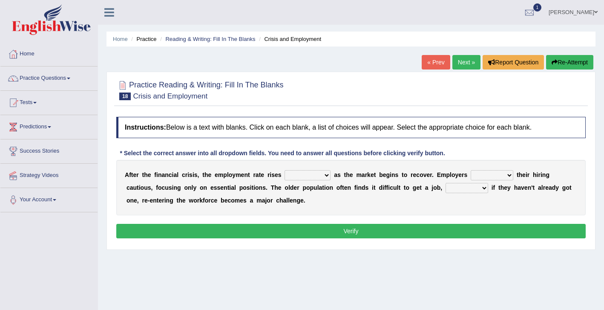
click at [312, 176] on select "normally conversely strenuously sharply" at bounding box center [308, 175] width 46 height 10
click at [306, 175] on select "normally conversely strenuously sharply" at bounding box center [308, 175] width 46 height 10
click at [285, 170] on select "normally conversely strenuously sharply" at bounding box center [308, 175] width 46 height 10
click at [313, 175] on select "normally conversely strenuously sharply" at bounding box center [308, 175] width 46 height 10
select select "normally"
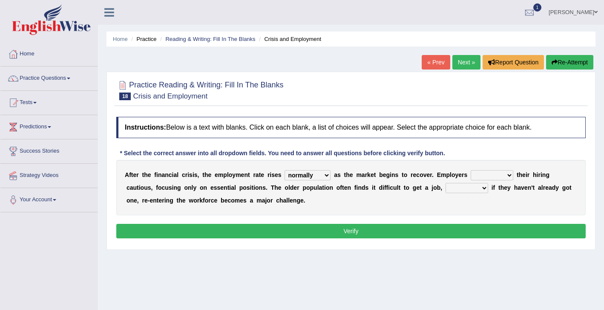
click at [285, 170] on select "normally conversely strenuously sharply" at bounding box center [308, 175] width 46 height 10
click at [496, 175] on select "keeping kept keep are kept" at bounding box center [492, 175] width 43 height 10
select select "keep"
click at [471, 170] on select "keeping kept keep are kept" at bounding box center [492, 175] width 43 height 10
click at [315, 175] on select "normally conversely strenuously sharply" at bounding box center [308, 175] width 46 height 10
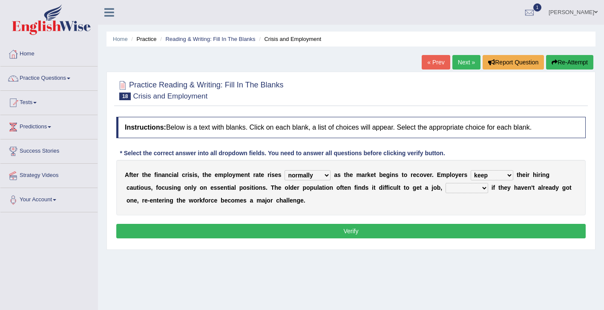
click at [311, 174] on select "normally conversely strenuously sharply" at bounding box center [308, 175] width 46 height 10
select select "strenuously"
click at [285, 170] on select "normally conversely strenuously sharply" at bounding box center [308, 175] width 46 height 10
click at [455, 190] on select "although while then because" at bounding box center [467, 188] width 43 height 10
click at [461, 191] on select "although while then because" at bounding box center [467, 188] width 43 height 10
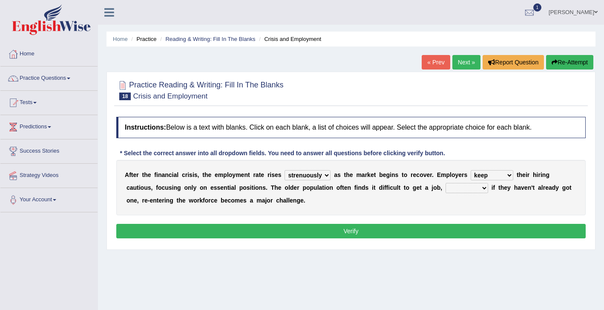
select select "because"
click at [446, 183] on select "although while then because" at bounding box center [467, 188] width 43 height 10
click at [460, 234] on button "Verify" at bounding box center [350, 231] width 469 height 14
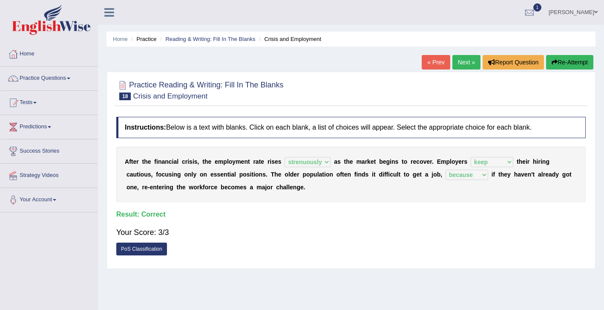
click at [458, 59] on link "Next »" at bounding box center [466, 62] width 28 height 14
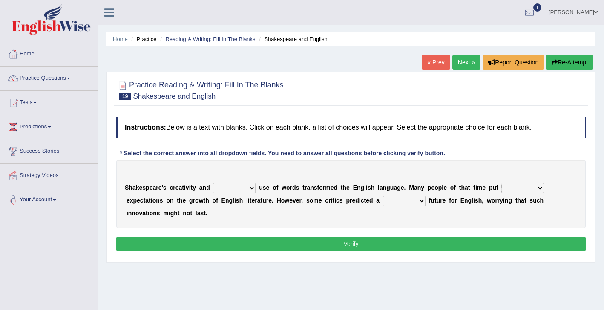
click at [237, 186] on select "idealized intensive fancied inventive" at bounding box center [234, 188] width 43 height 10
click at [213, 183] on select "idealized intensive fancied inventive" at bounding box center [234, 188] width 43 height 10
click at [241, 191] on select "idealized intensive fancied inventive" at bounding box center [234, 188] width 43 height 10
select select "inventive"
click at [213, 183] on select "idealized intensive fancied inventive" at bounding box center [234, 188] width 43 height 10
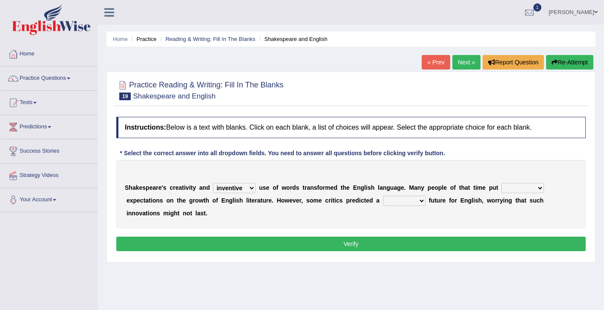
click at [518, 189] on select "wide much high more" at bounding box center [522, 188] width 43 height 10
select select "high"
click at [501, 183] on select "wide much high more" at bounding box center [522, 188] width 43 height 10
click at [527, 188] on select "wide much high more" at bounding box center [522, 188] width 43 height 10
click at [399, 201] on select "monetary promising irresistible daunting" at bounding box center [404, 201] width 43 height 10
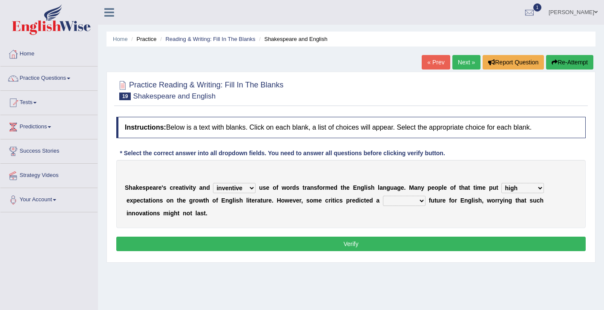
select select "daunting"
click at [383, 196] on select "monetary promising irresistible daunting" at bounding box center [404, 201] width 43 height 10
click at [415, 246] on button "Verify" at bounding box center [350, 243] width 469 height 14
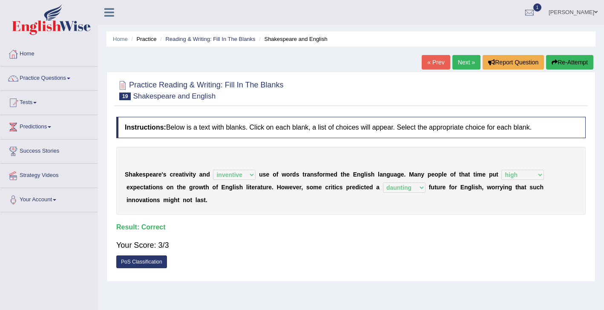
click at [458, 66] on link "Next »" at bounding box center [466, 62] width 28 height 14
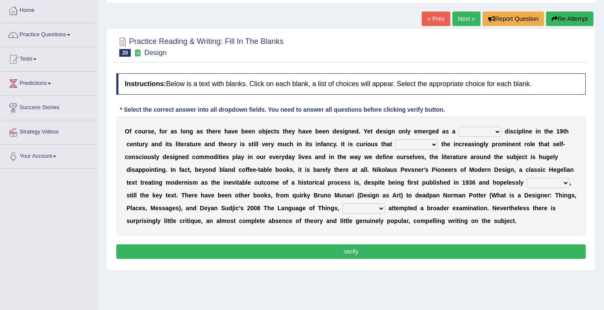
scroll to position [45, 0]
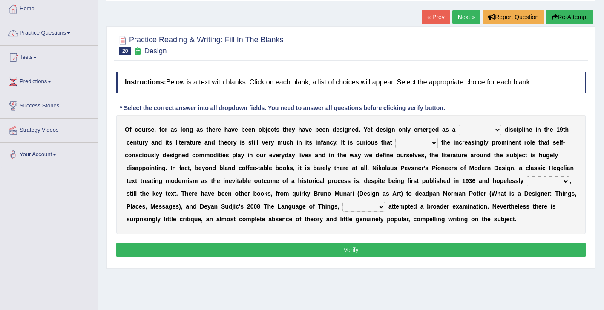
click at [480, 131] on select "bilateral ubiquitous foremost dedicated" at bounding box center [480, 130] width 43 height 10
select select "ubiquitous"
click at [459, 125] on select "bilateral ubiquitous foremost dedicated" at bounding box center [480, 130] width 43 height 10
click at [479, 131] on select "bilateral ubiquitous foremost dedicated" at bounding box center [480, 130] width 43 height 10
click at [459, 125] on select "bilateral ubiquitous foremost dedicated" at bounding box center [480, 130] width 43 height 10
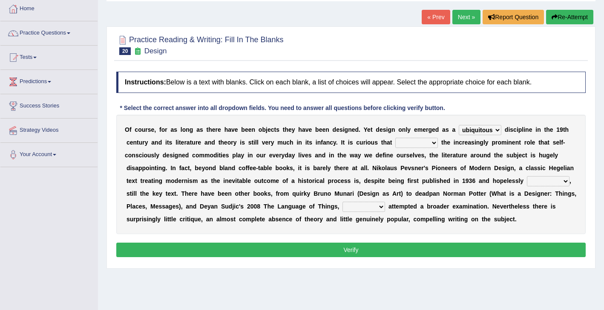
click at [406, 143] on select "since despite within through" at bounding box center [416, 143] width 43 height 10
click at [395, 138] on select "since despite within through" at bounding box center [416, 143] width 43 height 10
click at [407, 141] on select "since despite within through" at bounding box center [416, 143] width 43 height 10
select select "despite"
click at [395, 138] on select "since despite within through" at bounding box center [416, 143] width 43 height 10
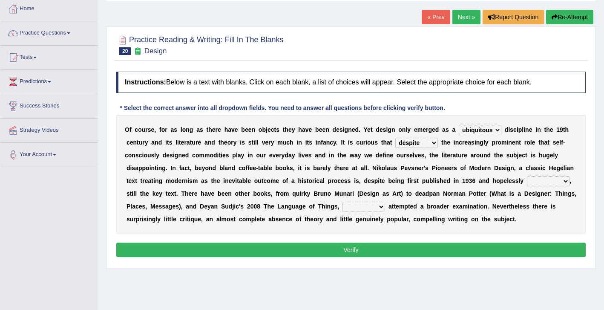
click at [420, 144] on select "since despite within through" at bounding box center [416, 143] width 43 height 10
click at [535, 181] on select "dates dating date dated" at bounding box center [548, 181] width 43 height 10
click at [527, 176] on select "dates dating date dated" at bounding box center [548, 181] width 43 height 10
click at [535, 181] on select "dates dating date dated" at bounding box center [548, 181] width 43 height 10
click at [527, 176] on select "dates dating date dated" at bounding box center [548, 181] width 43 height 10
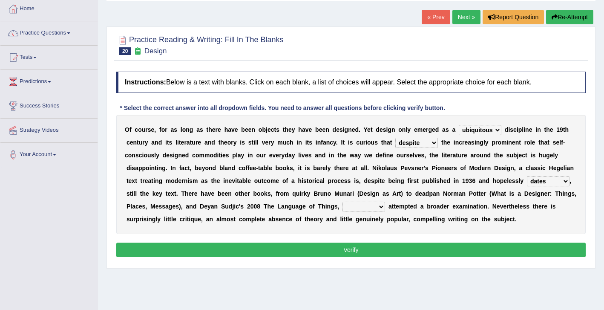
click at [542, 178] on select "dates dating date dated" at bounding box center [548, 181] width 43 height 10
click at [527, 176] on select "dates dating date dated" at bounding box center [548, 181] width 43 height 10
click at [550, 180] on select "dates dating date dated" at bounding box center [548, 181] width 43 height 10
click at [527, 176] on select "dates dating date dated" at bounding box center [548, 181] width 43 height 10
click at [541, 182] on select "dates dating date dated" at bounding box center [548, 181] width 43 height 10
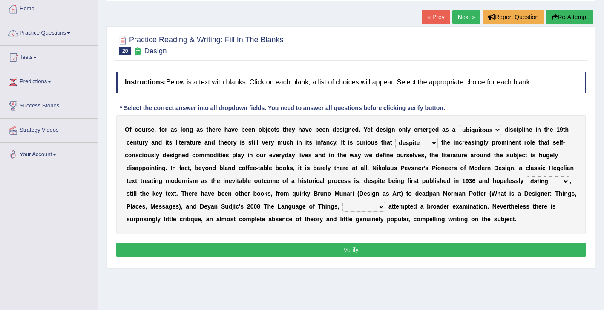
click at [527, 176] on select "dates dating date dated" at bounding box center [548, 181] width 43 height 10
click at [553, 182] on select "dates dating date dated" at bounding box center [548, 181] width 43 height 10
select select "dates"
click at [527, 176] on select "dates dating date dated" at bounding box center [548, 181] width 43 height 10
click at [357, 204] on select "which then however as" at bounding box center [364, 207] width 43 height 10
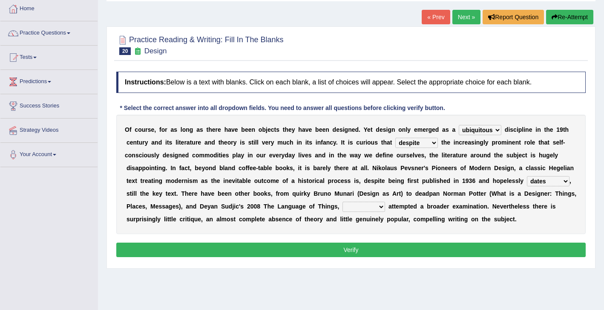
select select "which"
click at [343, 202] on select "which then however as" at bounding box center [364, 207] width 43 height 10
click at [364, 251] on button "Verify" at bounding box center [350, 249] width 469 height 14
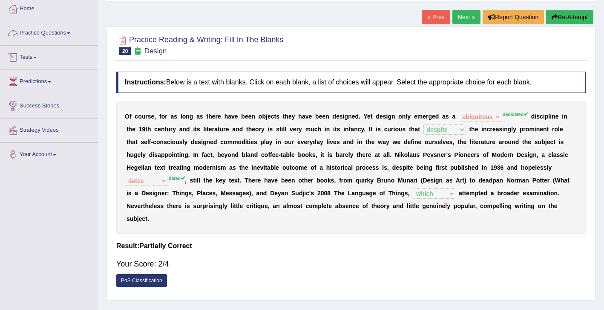
click at [30, 33] on link "Practice Questions" at bounding box center [48, 31] width 97 height 21
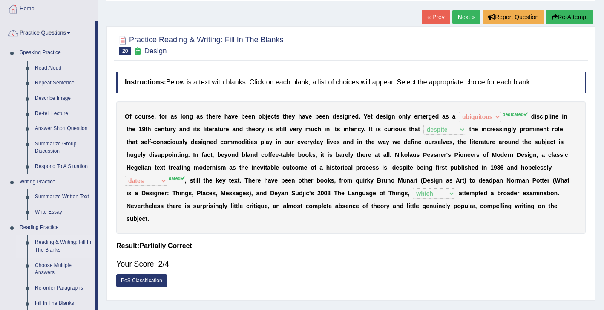
click at [64, 246] on link "Reading & Writing: Fill In The Blanks" at bounding box center [63, 246] width 64 height 23
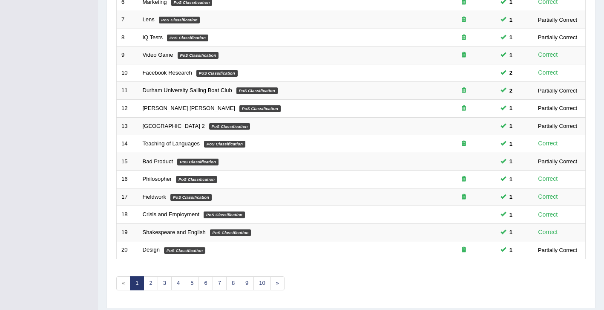
scroll to position [254, 0]
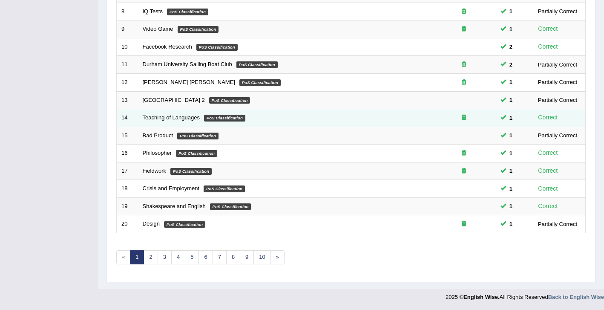
click at [506, 116] on span at bounding box center [504, 117] width 6 height 6
click at [504, 122] on td "1" at bounding box center [513, 118] width 34 height 18
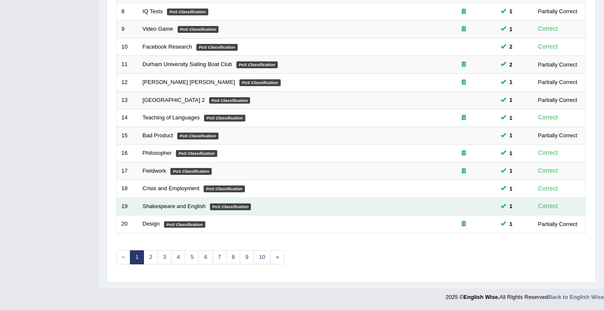
click at [540, 202] on div "Correct" at bounding box center [548, 206] width 27 height 10
click at [541, 206] on div "Correct" at bounding box center [548, 206] width 27 height 10
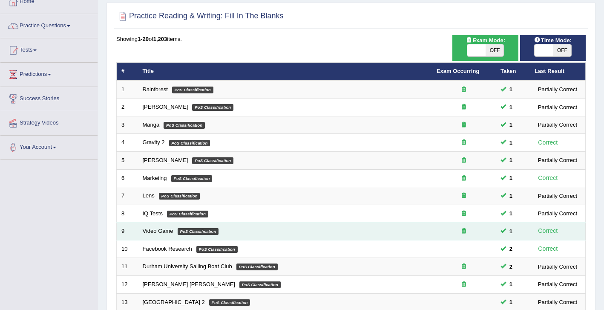
scroll to position [0, 0]
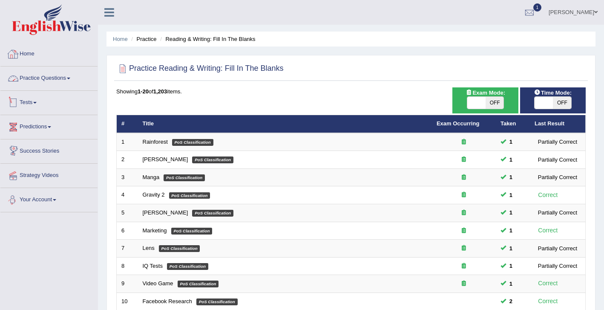
click at [26, 59] on link "Home" at bounding box center [48, 52] width 97 height 21
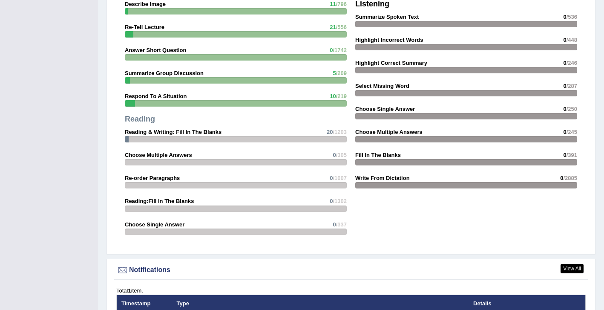
scroll to position [789, 0]
